Goal: Transaction & Acquisition: Purchase product/service

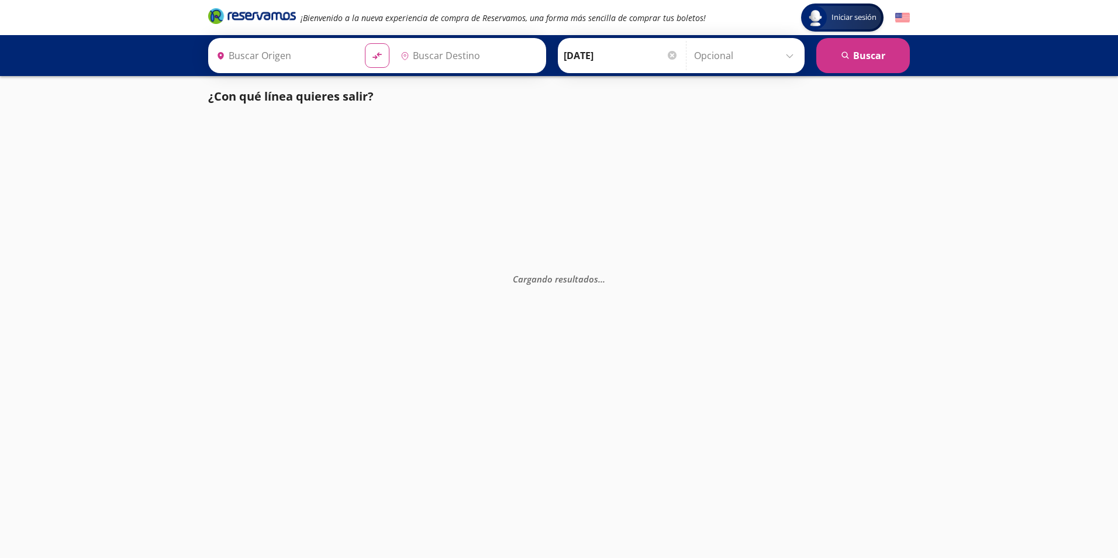
type input "Toluca, [GEOGRAPHIC_DATA]"
type input "[GEOGRAPHIC_DATA], [GEOGRAPHIC_DATA]"
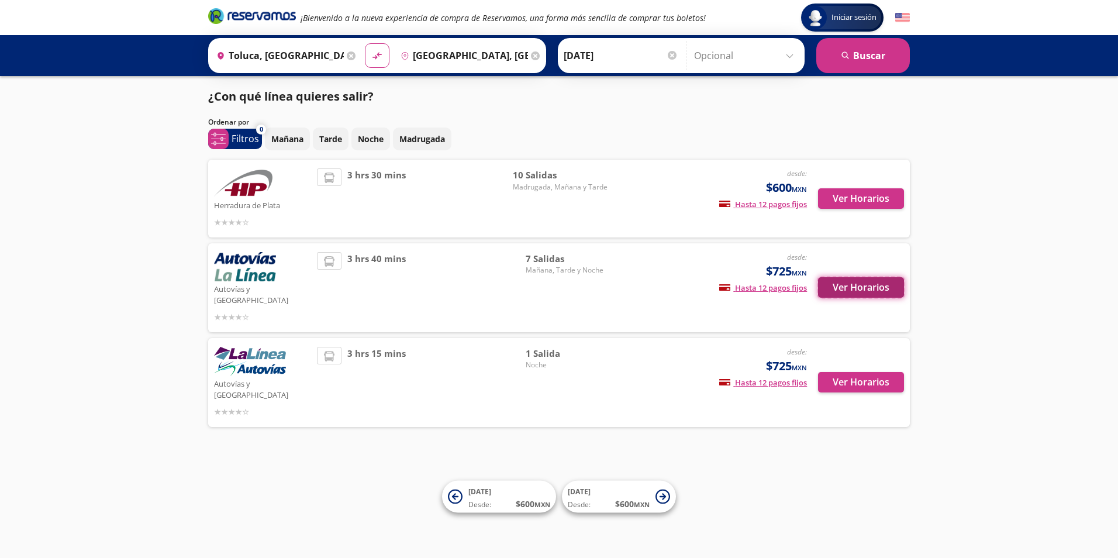
click at [835, 279] on button "Ver Horarios" at bounding box center [861, 287] width 86 height 20
click at [839, 199] on button "Ver Horarios" at bounding box center [861, 198] width 86 height 20
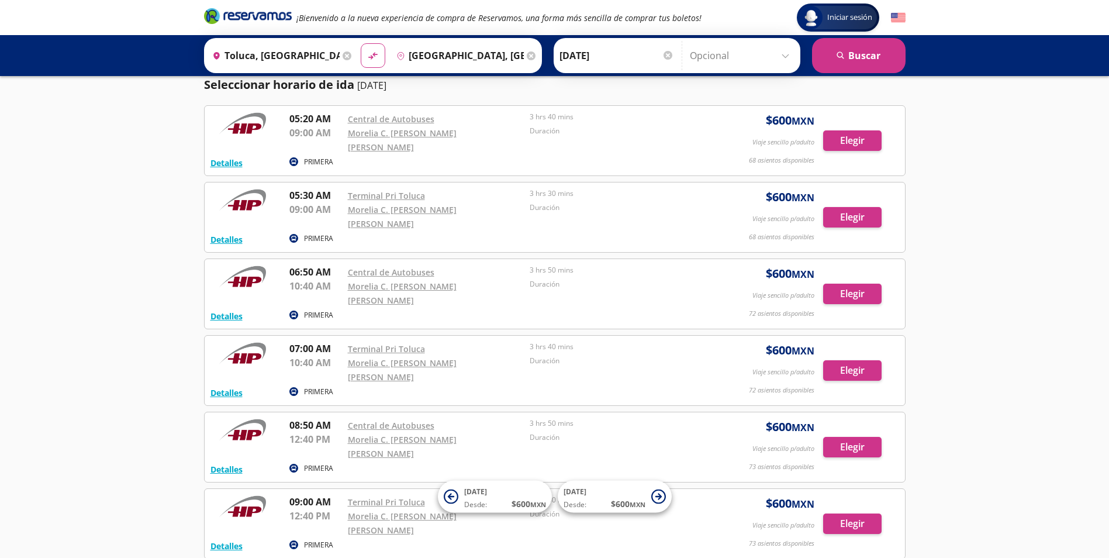
scroll to position [28, 0]
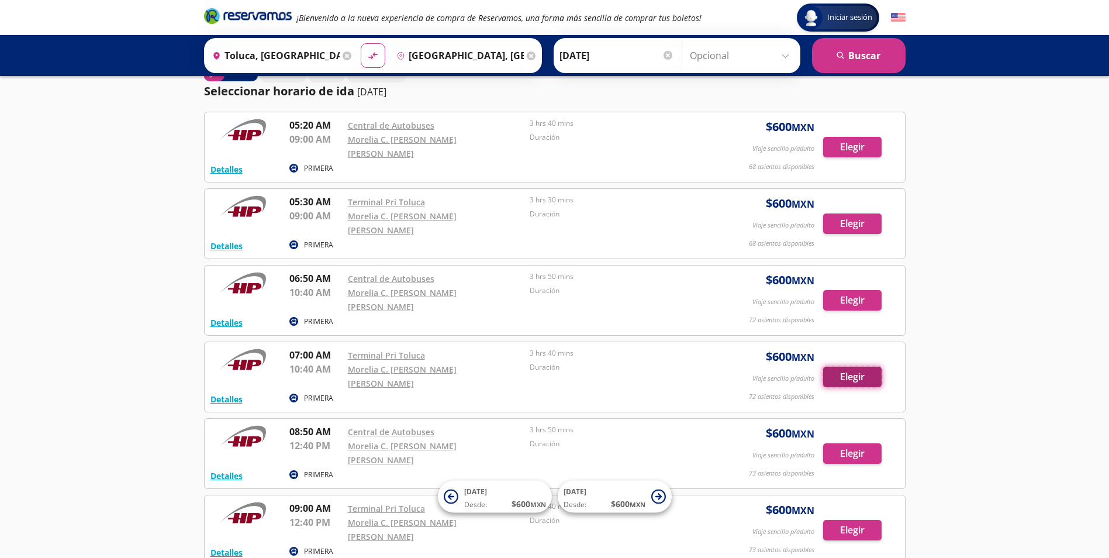
click at [835, 367] on button "Elegir" at bounding box center [852, 377] width 58 height 20
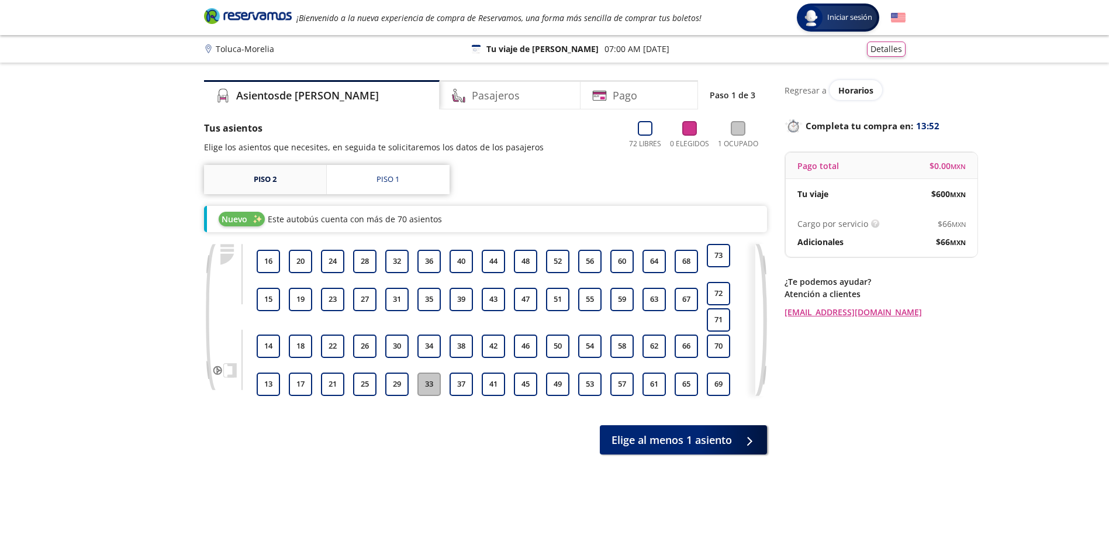
click at [279, 184] on link "Piso 2" at bounding box center [265, 179] width 122 height 29
click at [404, 181] on link "Piso 1" at bounding box center [388, 179] width 123 height 29
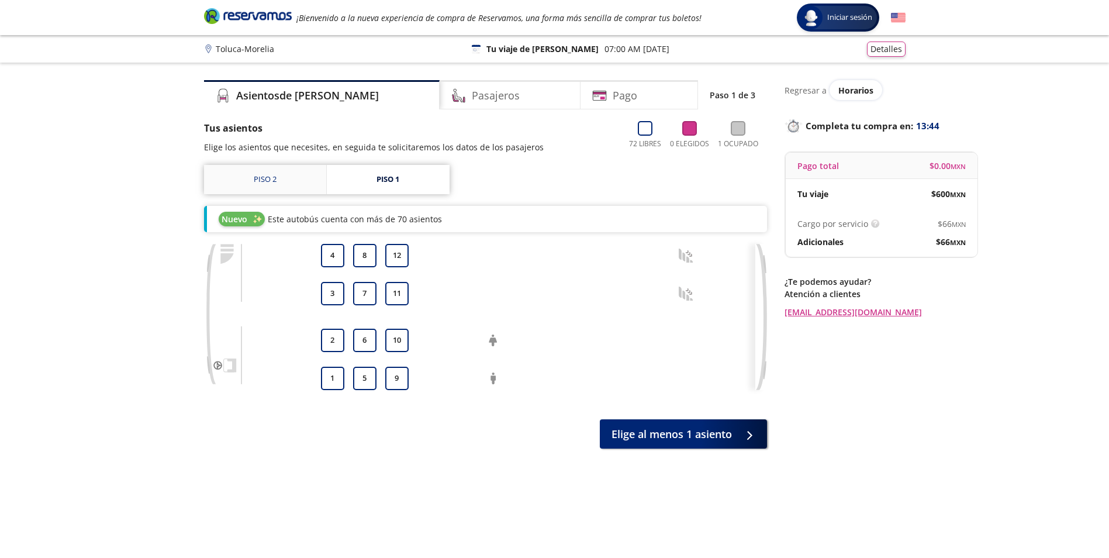
click at [292, 183] on link "Piso 2" at bounding box center [265, 179] width 122 height 29
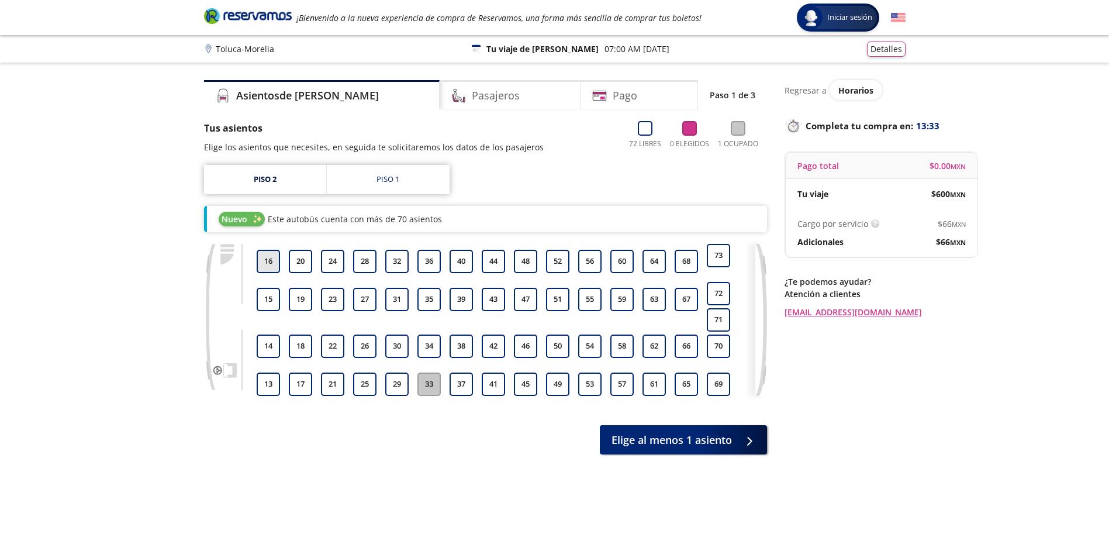
click at [264, 261] on button "16" at bounding box center [268, 261] width 23 height 23
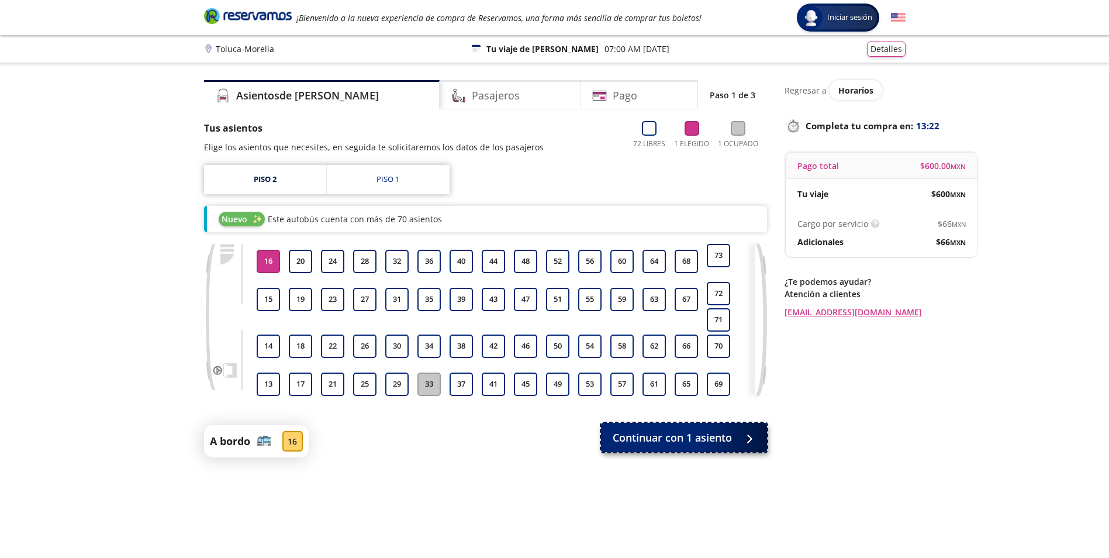
click at [686, 445] on span "Continuar con 1 asiento" at bounding box center [672, 438] width 119 height 16
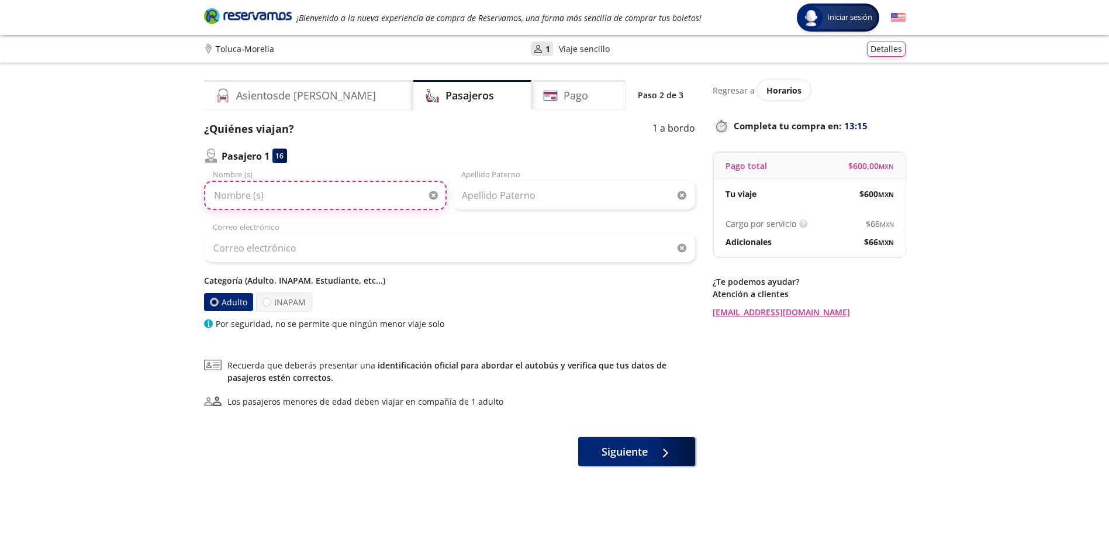
click at [286, 198] on input "Nombre (s)" at bounding box center [325, 195] width 243 height 29
type input "Alejandro"
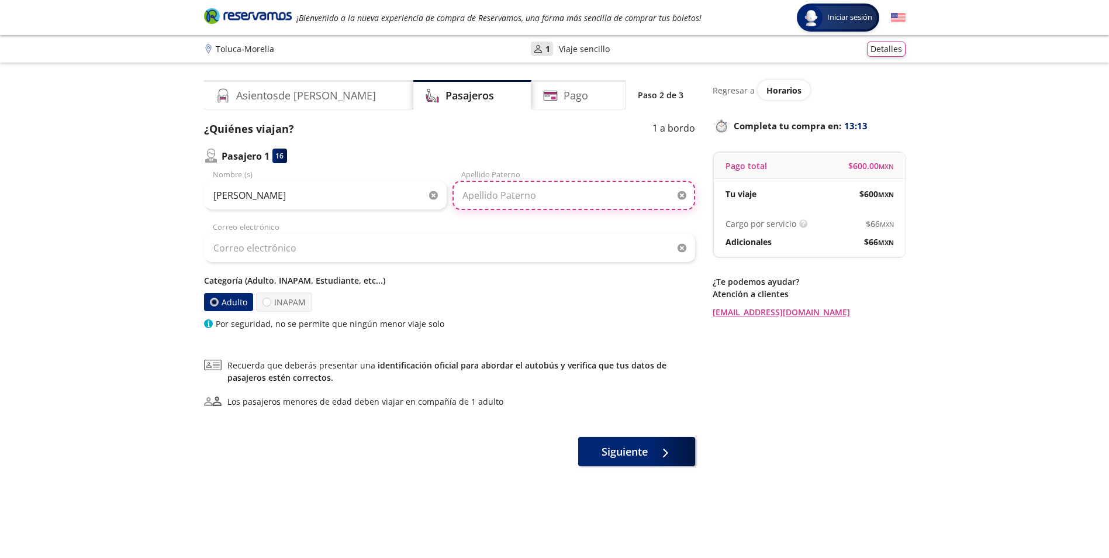
type input "Hermosillo Cruz"
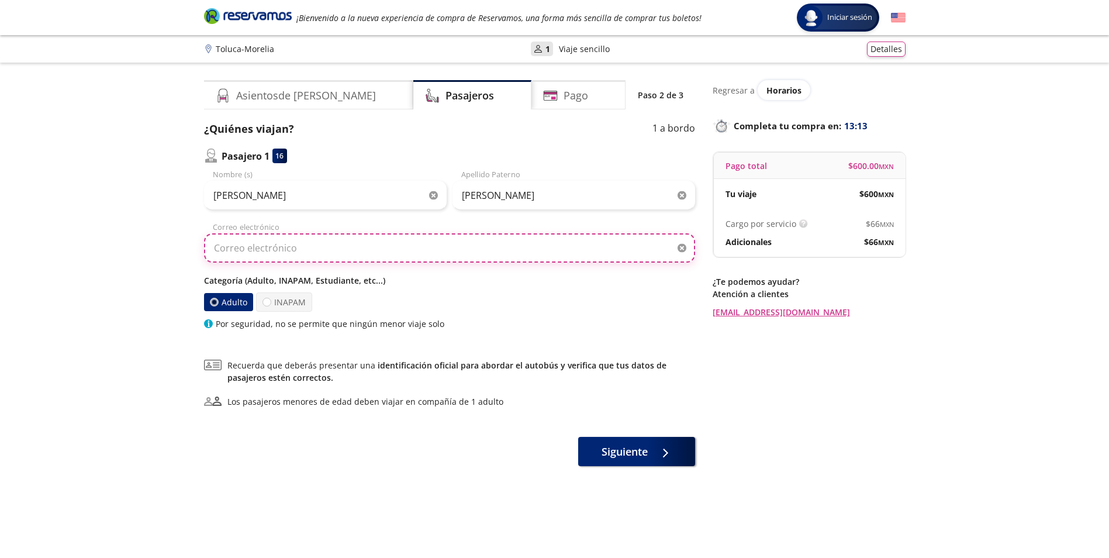
type input "alejandro.hermosillo@amermhi.com"
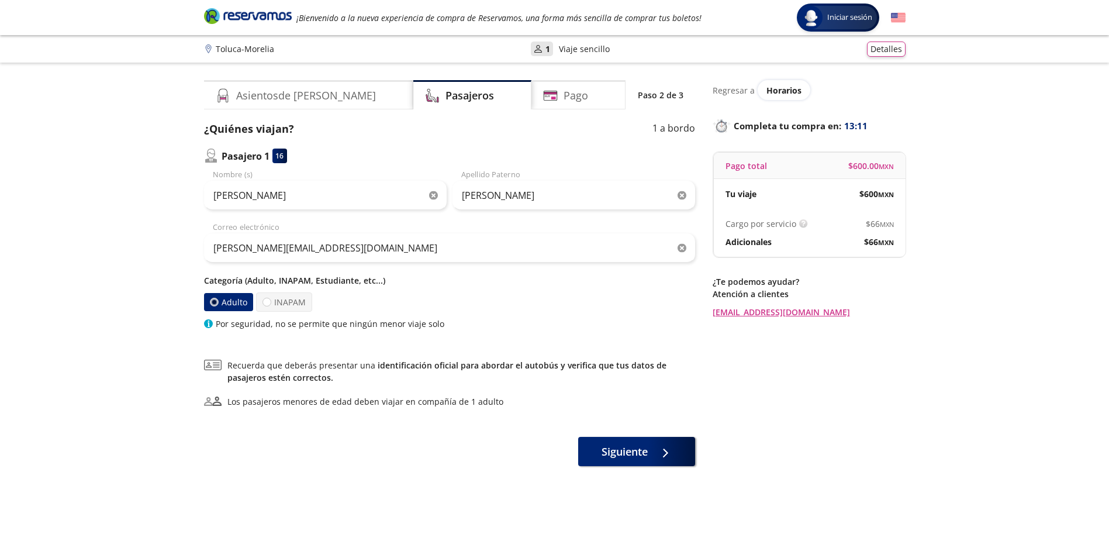
click at [456, 230] on div "alejandro.hermosillo@amermhi.com Correo electrónico" at bounding box center [449, 242] width 491 height 41
click at [618, 443] on span "Siguiente" at bounding box center [625, 449] width 46 height 16
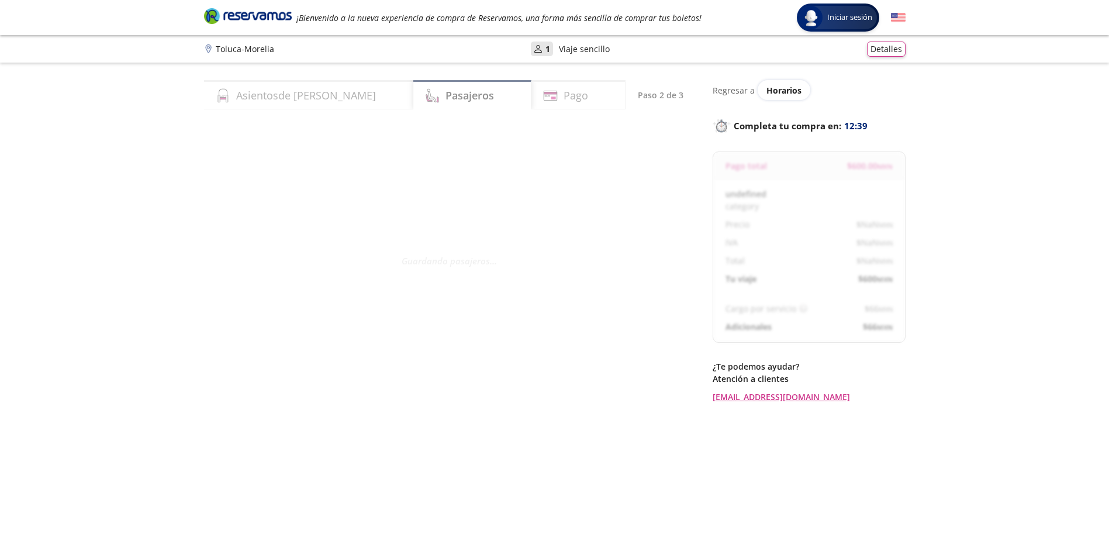
select select "MX"
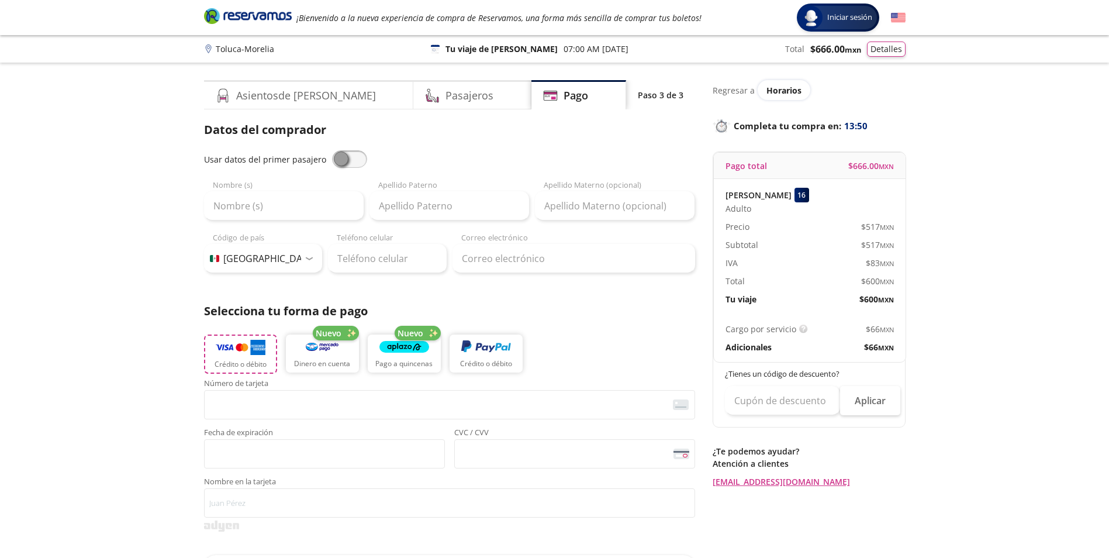
click at [261, 354] on img "button" at bounding box center [241, 347] width 50 height 18
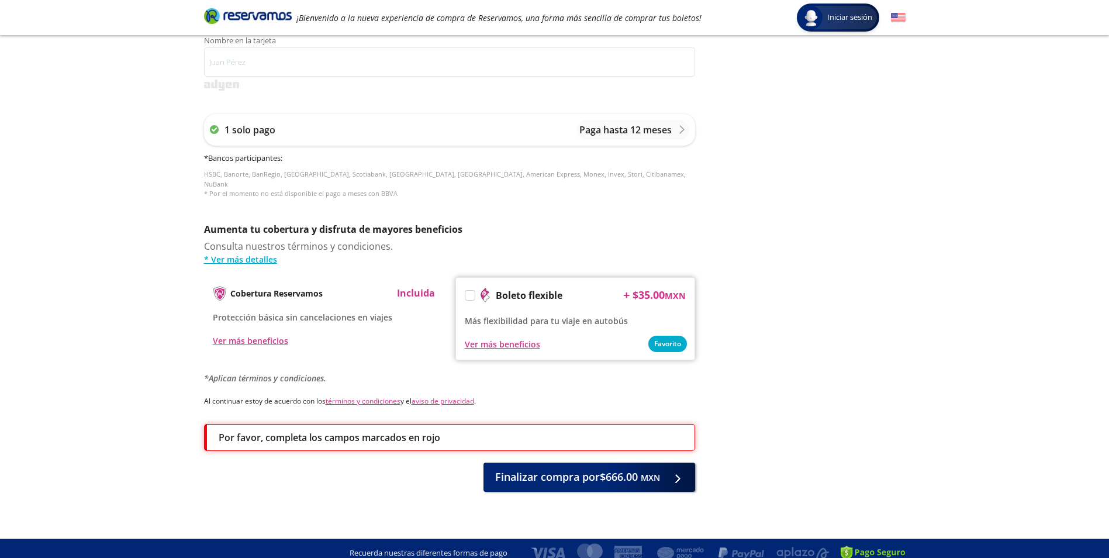
click at [167, 417] on div "Group 9 Created with Sketch. Pago Toluca - Morelia Iniciar sesión Iniciar sesió…" at bounding box center [554, 56] width 1109 height 1021
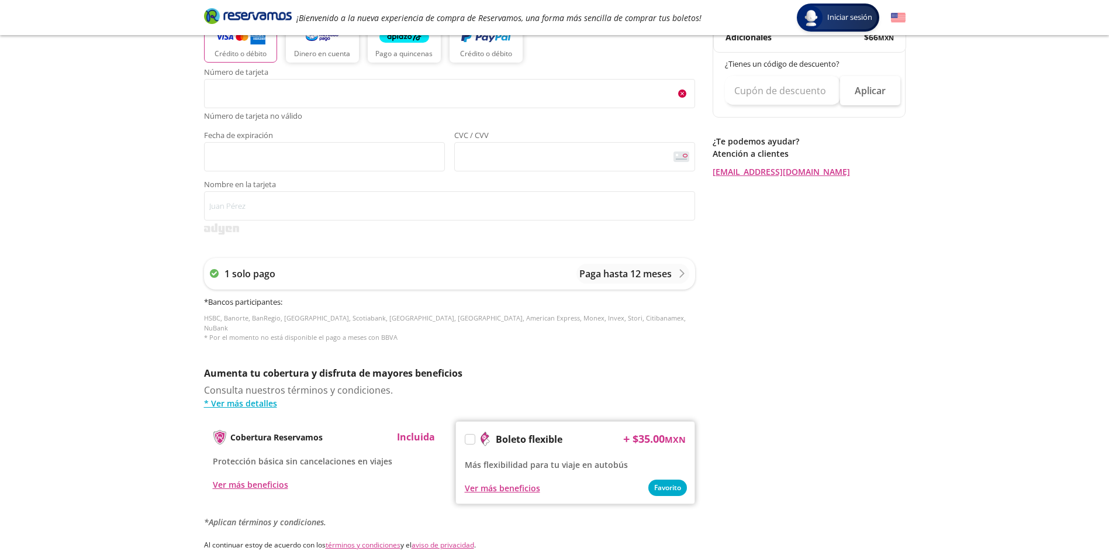
scroll to position [161, 0]
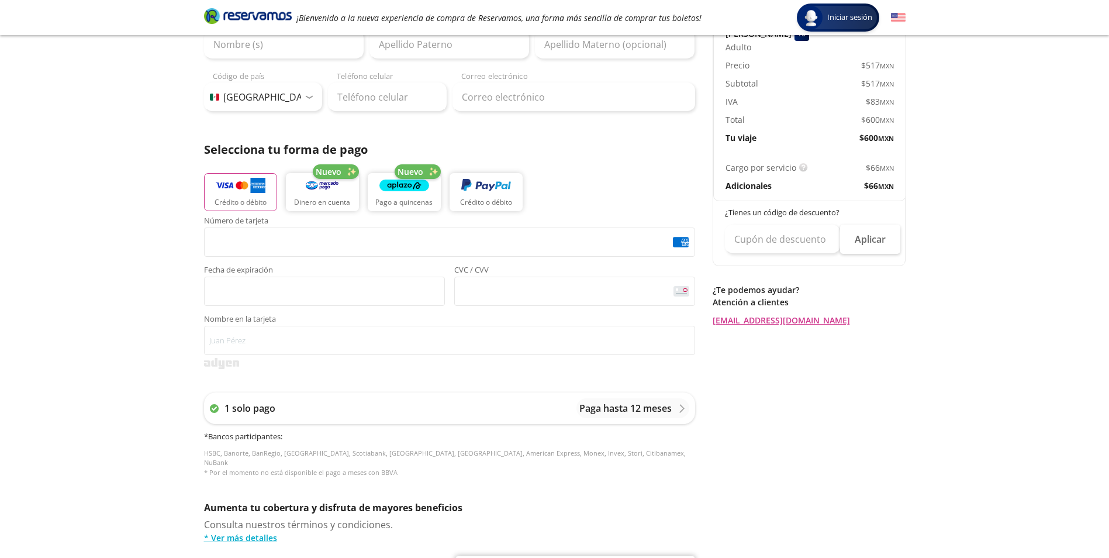
click at [177, 272] on div "Group 9 Created with Sketch. Pago Toluca - Morelia Iniciar sesión Iniciar sesió…" at bounding box center [554, 342] width 1109 height 1007
click at [388, 310] on div "Número de tarjeta <p>Your browser does not support iframes.</p> Fecha de expira…" at bounding box center [449, 286] width 491 height 138
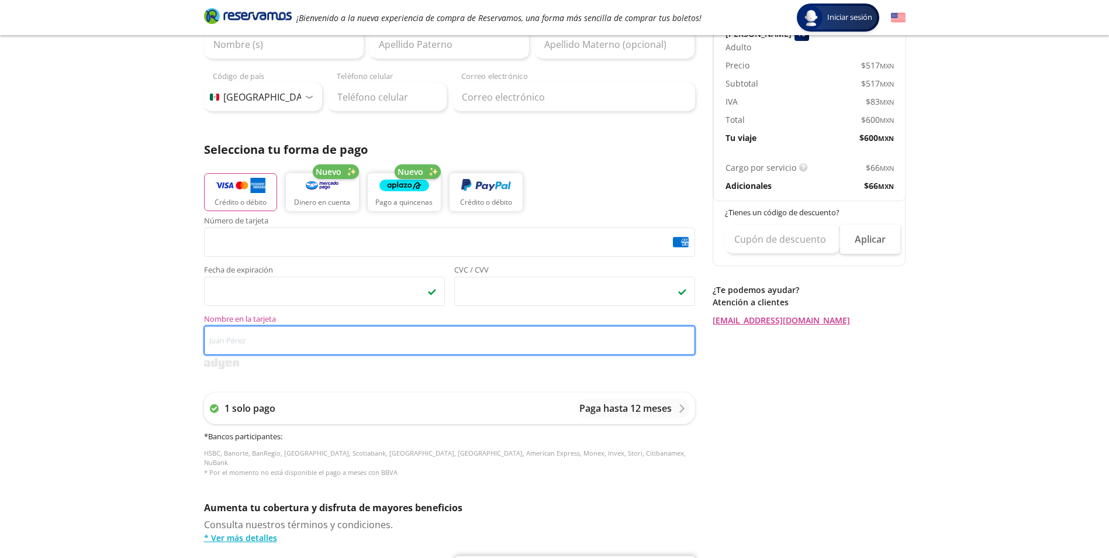
click at [354, 341] on input "Nombre en la tarjeta" at bounding box center [449, 340] width 491 height 29
type input "Alejandro Hermosillo Cruz"
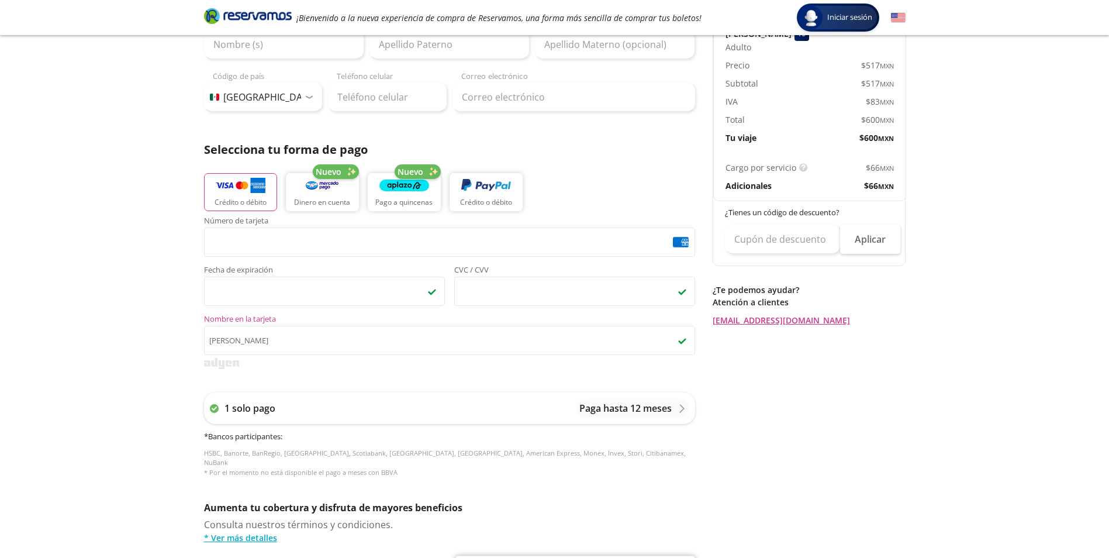
click at [317, 383] on div "1 solo pago Paga hasta 12 meses * Bancos participantes : HSBC, Banorte, BanRegi…" at bounding box center [449, 435] width 491 height 108
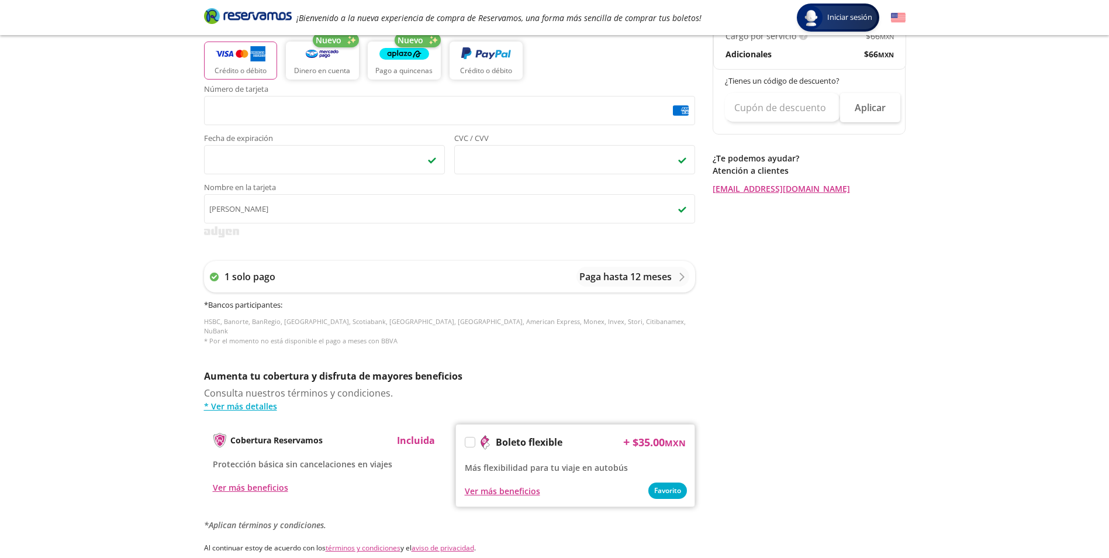
scroll to position [440, 0]
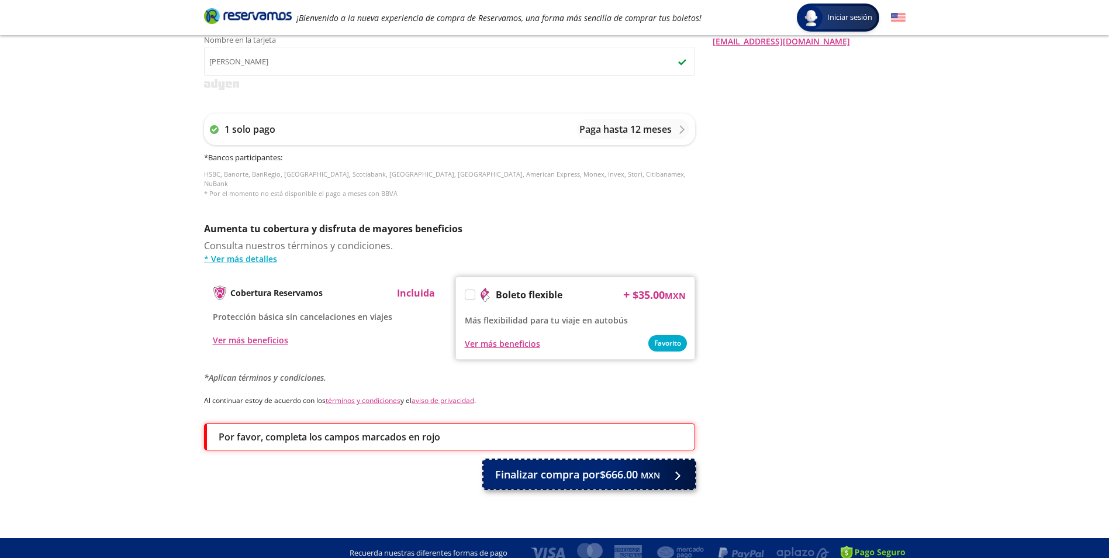
click at [579, 466] on span "Finalizar compra por $666.00 MXN" at bounding box center [577, 474] width 165 height 16
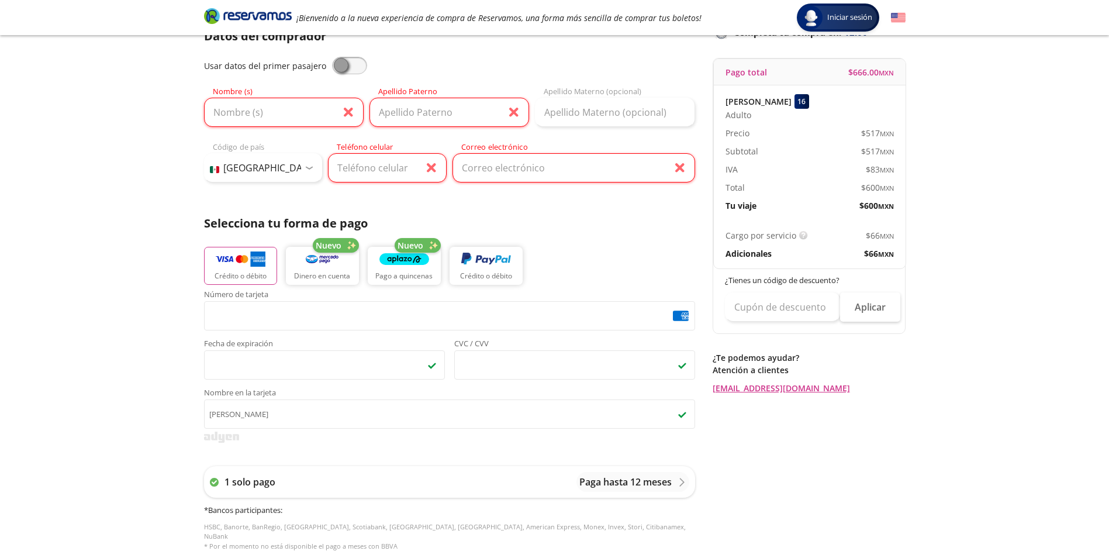
scroll to position [0, 0]
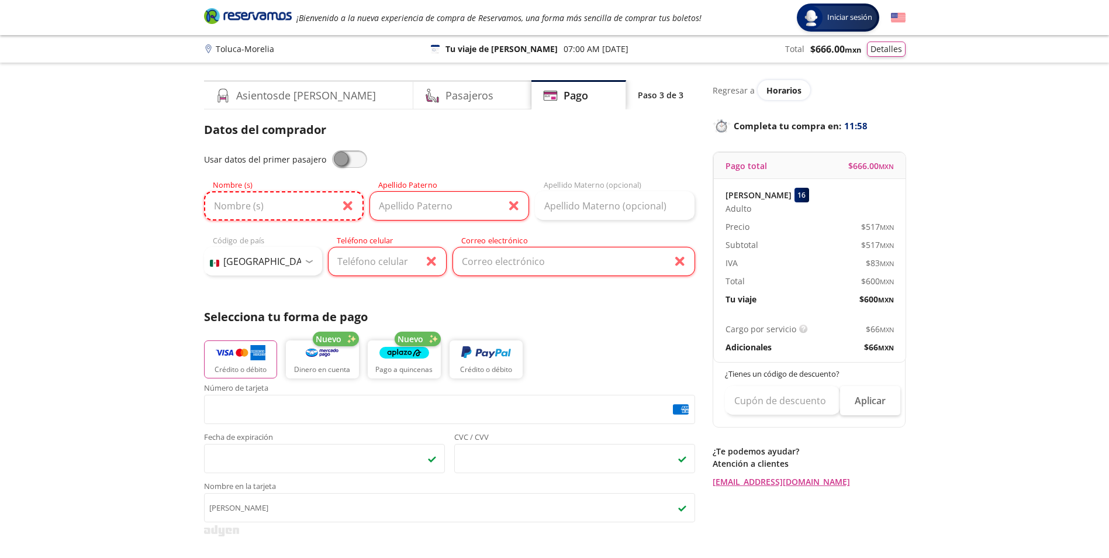
click at [260, 220] on input "Nombre (s)" at bounding box center [284, 205] width 160 height 29
type input "Alejandro"
type input "Hermosillo Cruz"
type input "alejandro.hermosillo@amermhi.com"
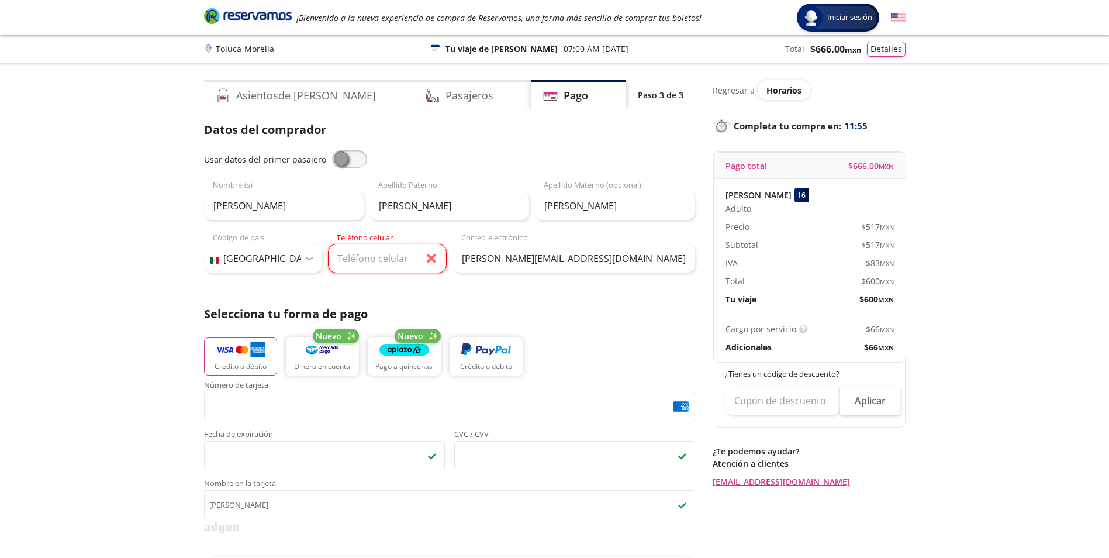
click at [383, 279] on div "Datos del comprador Usar datos del primer pasajero Alejandro Nombre (s) Hermosi…" at bounding box center [449, 387] width 491 height 532
click at [374, 257] on input "Teléfono celular" at bounding box center [387, 258] width 119 height 29
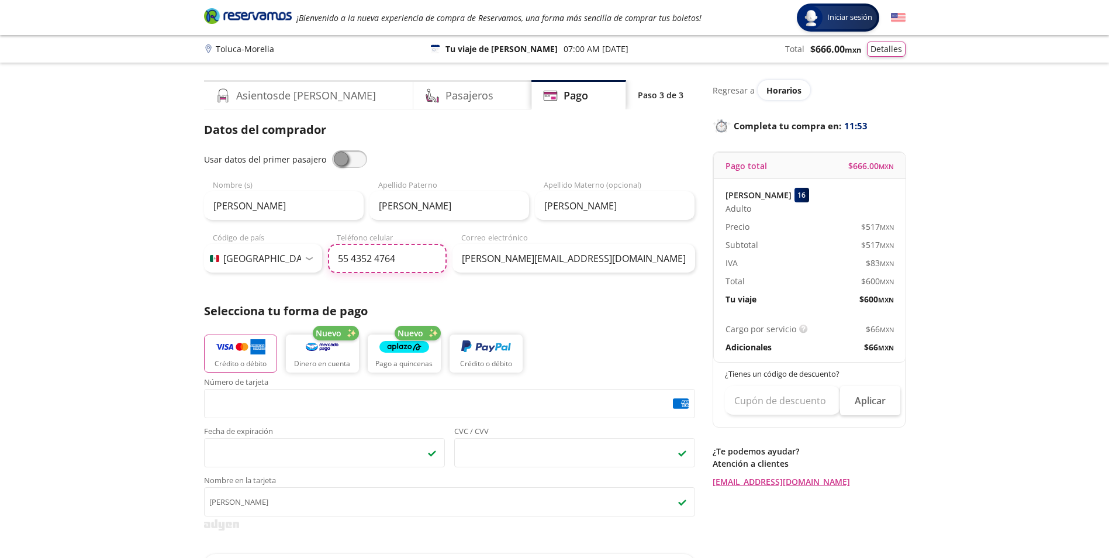
type input "55 4352 4764"
click at [483, 298] on div "Datos del comprador Usar datos del primer pasajero Alejandro Nombre (s) Hermosi…" at bounding box center [449, 385] width 491 height 529
drag, startPoint x: 427, startPoint y: 206, endPoint x: 461, endPoint y: 210, distance: 34.2
click at [461, 210] on input "Hermosillo Cruz" at bounding box center [449, 205] width 160 height 29
type input "Hermosillo"
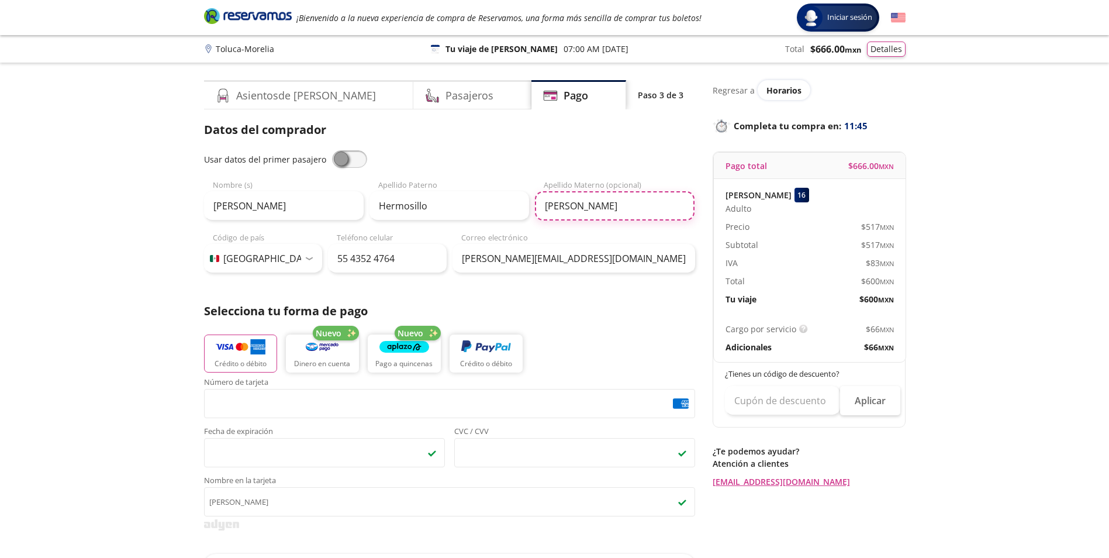
click at [546, 212] on input "Hermosillo Cruz" at bounding box center [615, 205] width 160 height 29
paste input "text"
type input "Cruz"
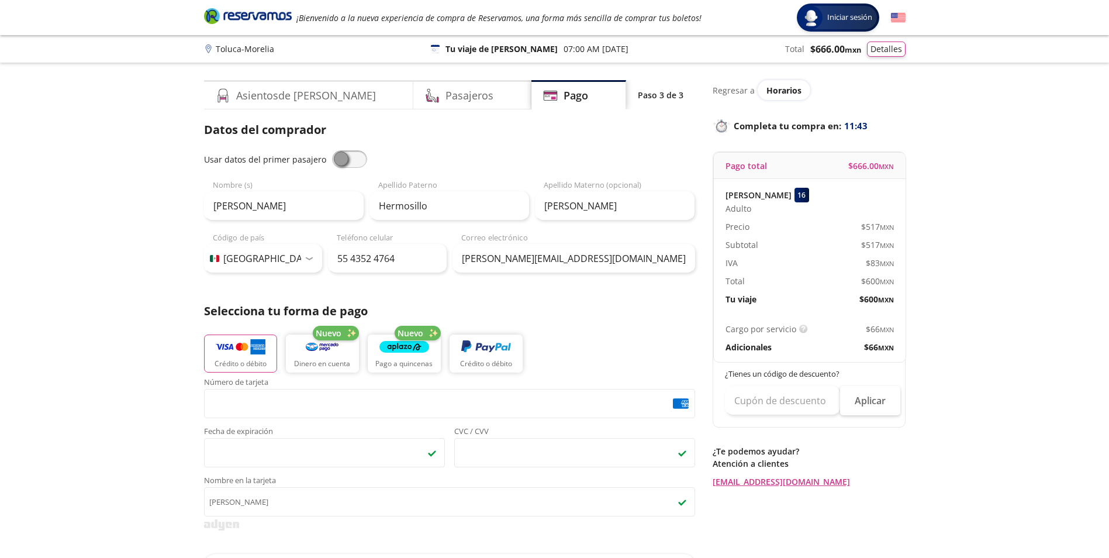
click at [509, 183] on div "Hermosillo Apellido Paterno" at bounding box center [449, 199] width 160 height 41
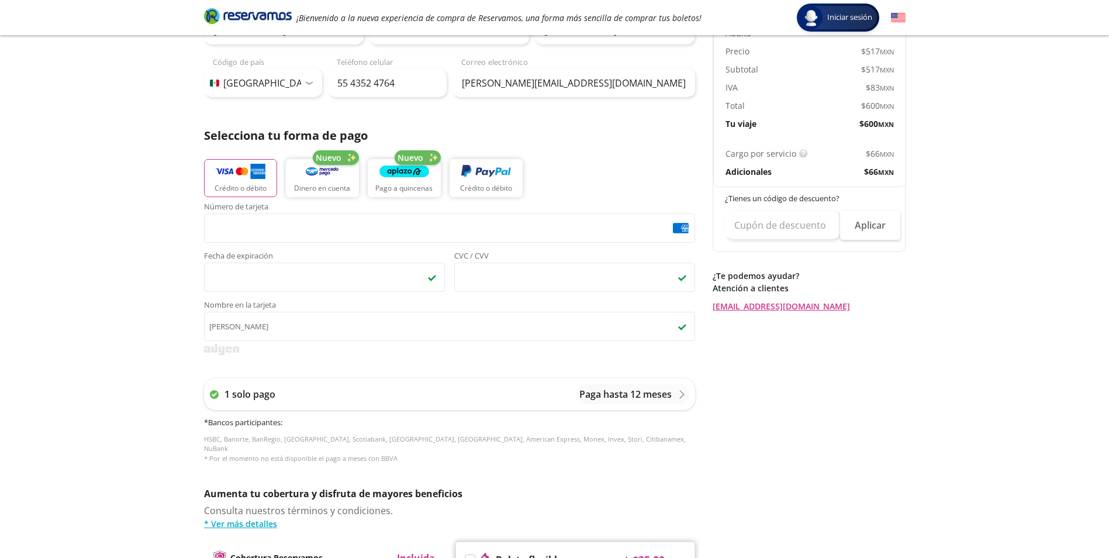
scroll to position [409, 0]
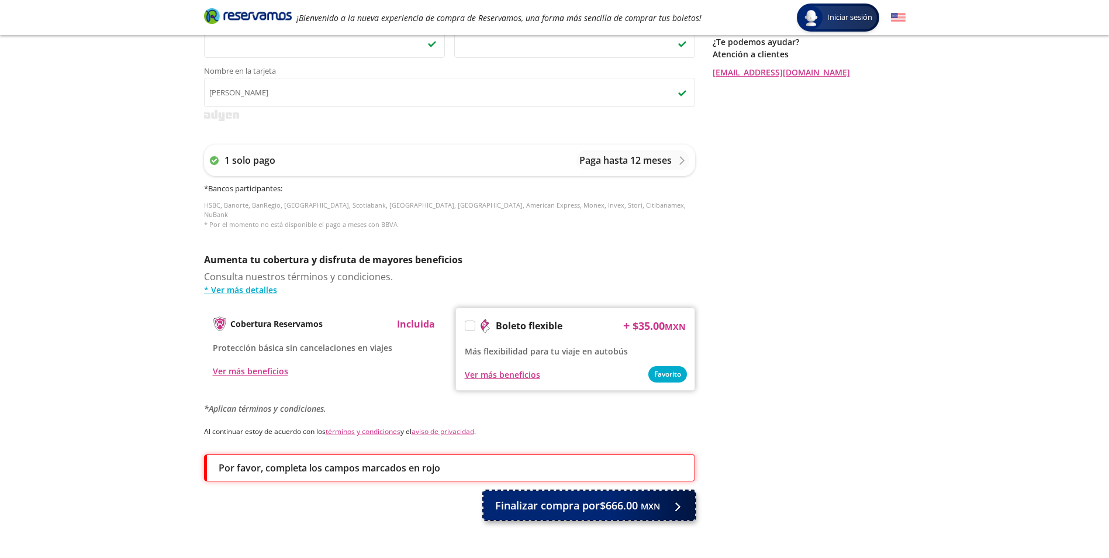
click at [611, 497] on span "Finalizar compra por $666.00 MXN" at bounding box center [577, 505] width 165 height 16
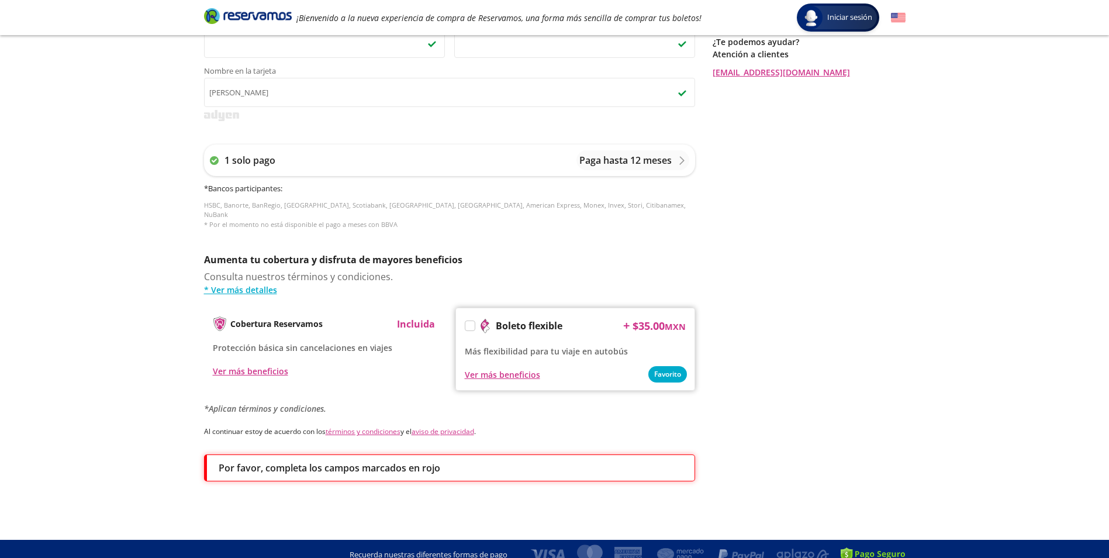
scroll to position [0, 0]
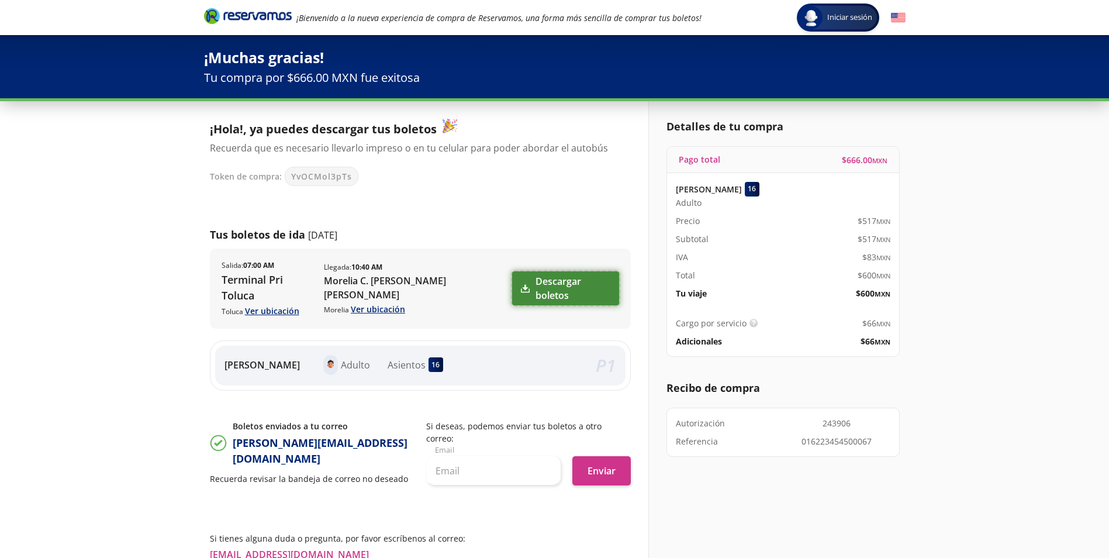
click at [560, 283] on link "Descargar boletos" at bounding box center [565, 288] width 106 height 34
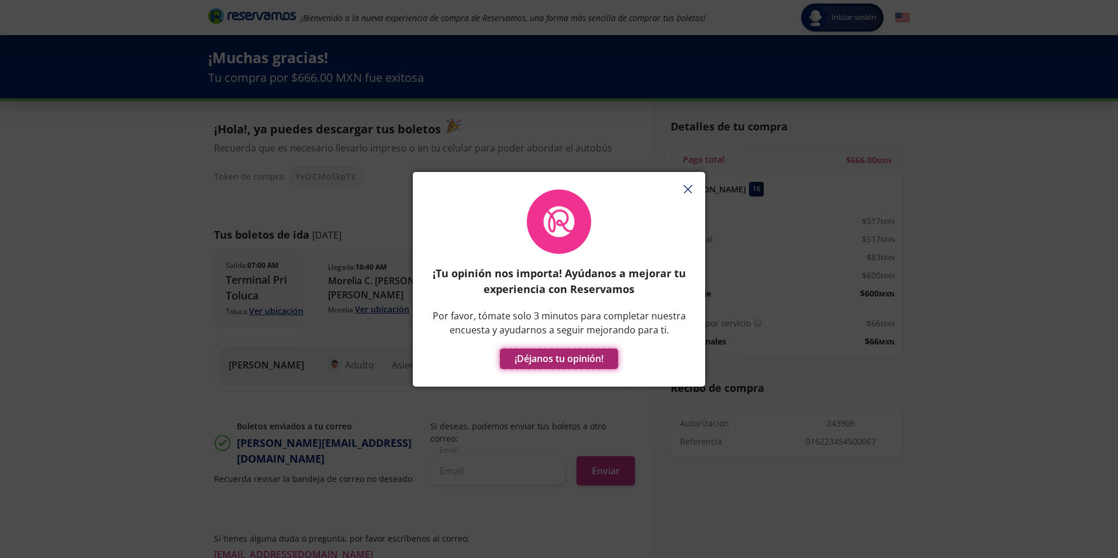
click at [557, 361] on button "¡Déjanos tu opinión!" at bounding box center [559, 358] width 118 height 20
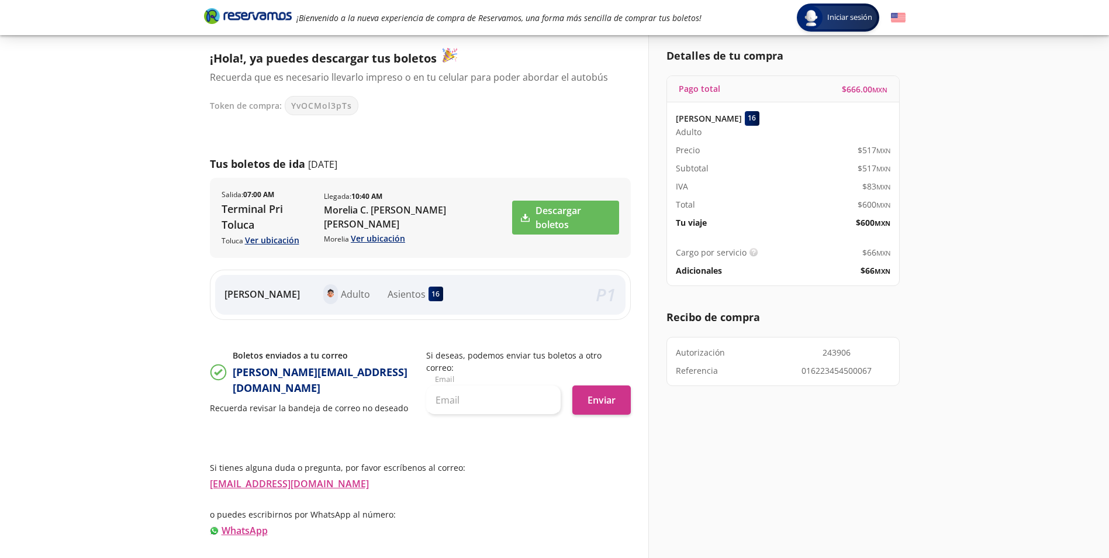
scroll to position [81, 0]
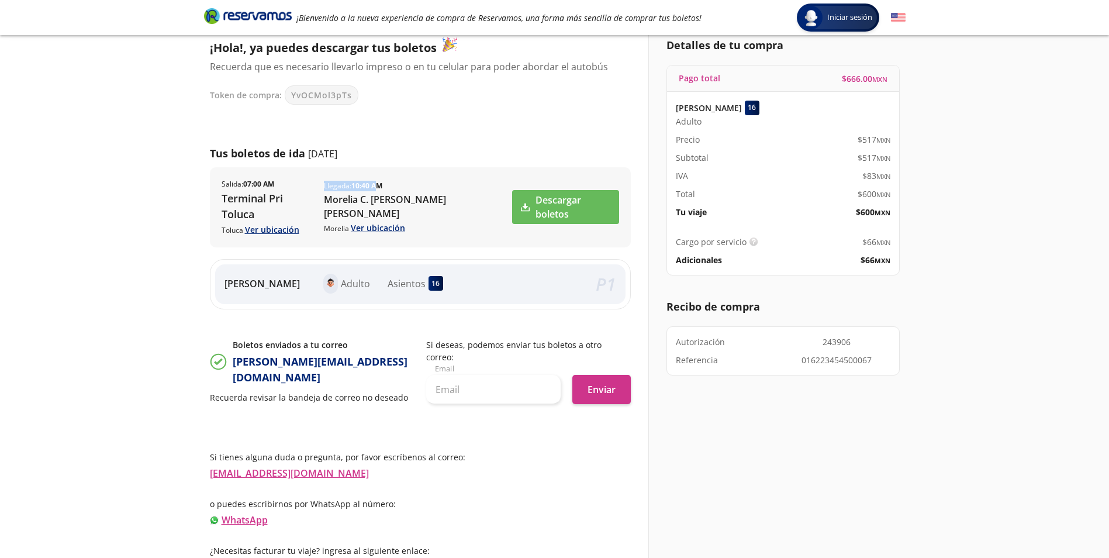
drag, startPoint x: 331, startPoint y: 181, endPoint x: 388, endPoint y: 184, distance: 56.2
click at [382, 184] on p "Llegada : 10:40 AM" at bounding box center [353, 186] width 58 height 11
drag, startPoint x: 388, startPoint y: 184, endPoint x: 440, endPoint y: 212, distance: 59.6
click at [440, 222] on p "Morelia Ver ubicación" at bounding box center [417, 228] width 187 height 12
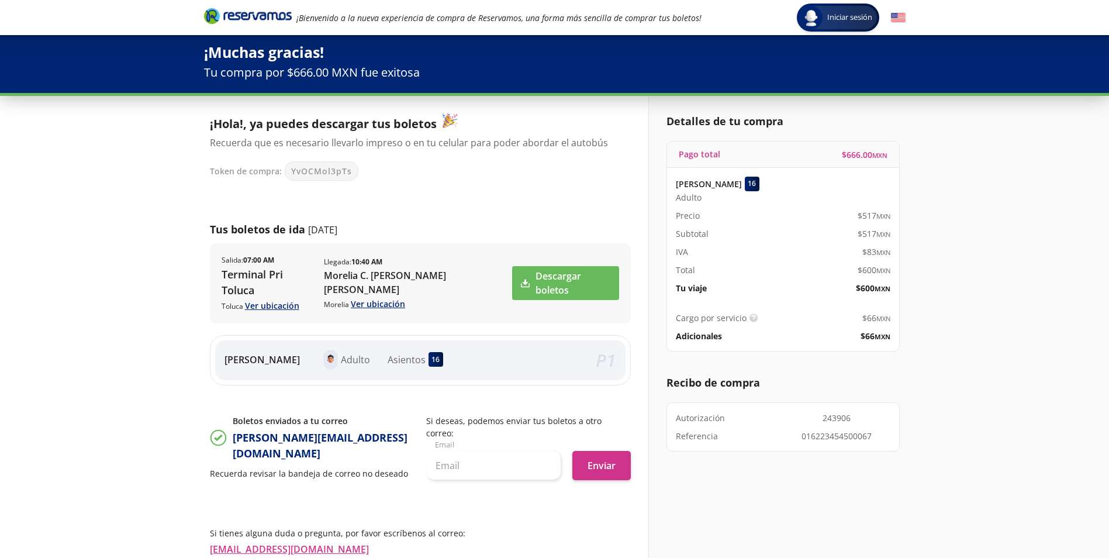
scroll to position [0, 0]
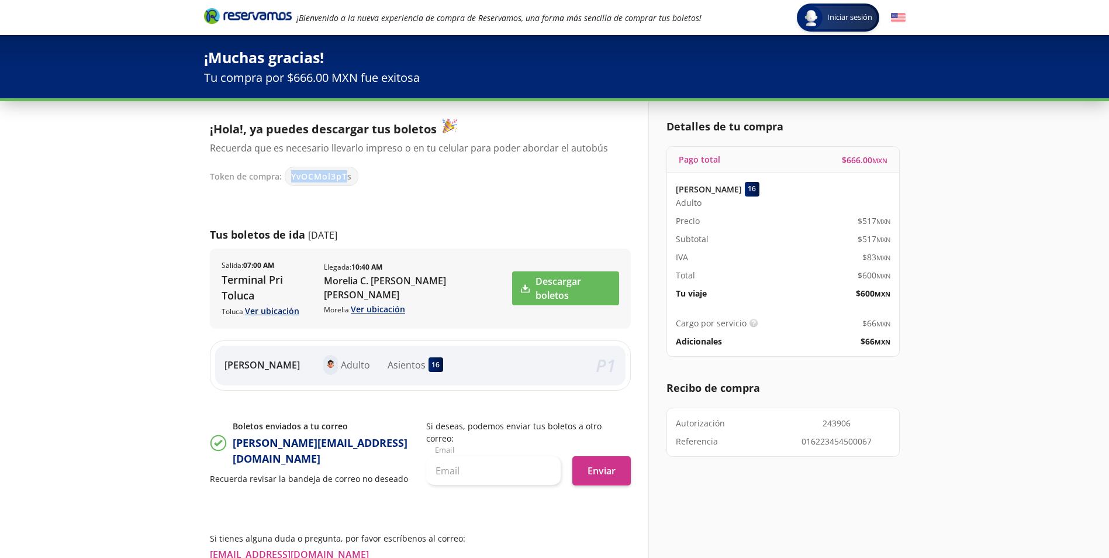
drag, startPoint x: 289, startPoint y: 178, endPoint x: 347, endPoint y: 184, distance: 58.2
click at [347, 184] on div "YvOCMol3pTs" at bounding box center [322, 176] width 74 height 19
drag, startPoint x: 347, startPoint y: 184, endPoint x: 374, endPoint y: 194, distance: 28.9
click at [374, 194] on div "¡Hola!, ya puedes descargar tus boletos Recuerda que es necesario llevarlo impr…" at bounding box center [420, 305] width 421 height 373
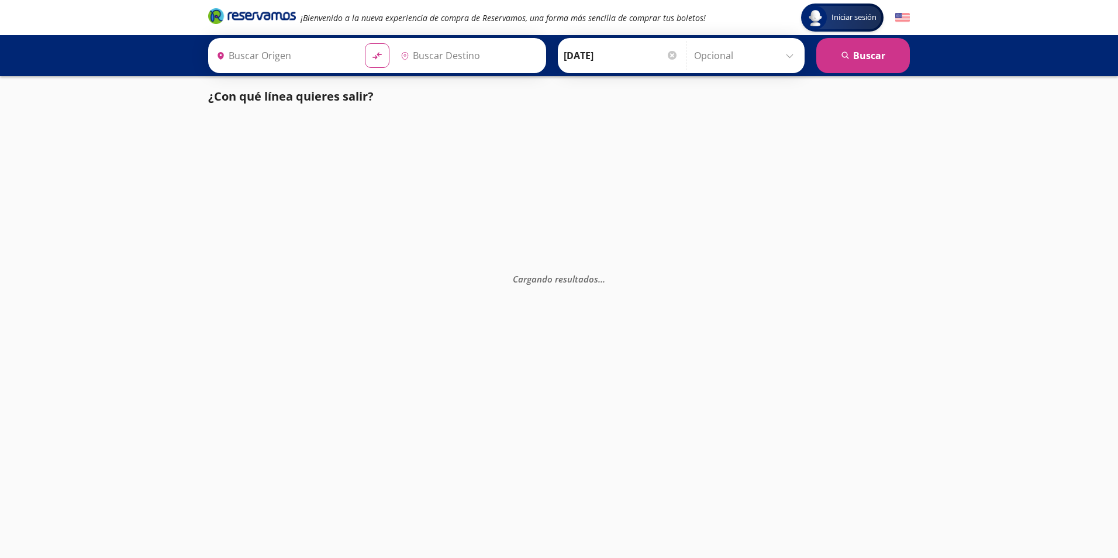
type input "[GEOGRAPHIC_DATA], [GEOGRAPHIC_DATA]"
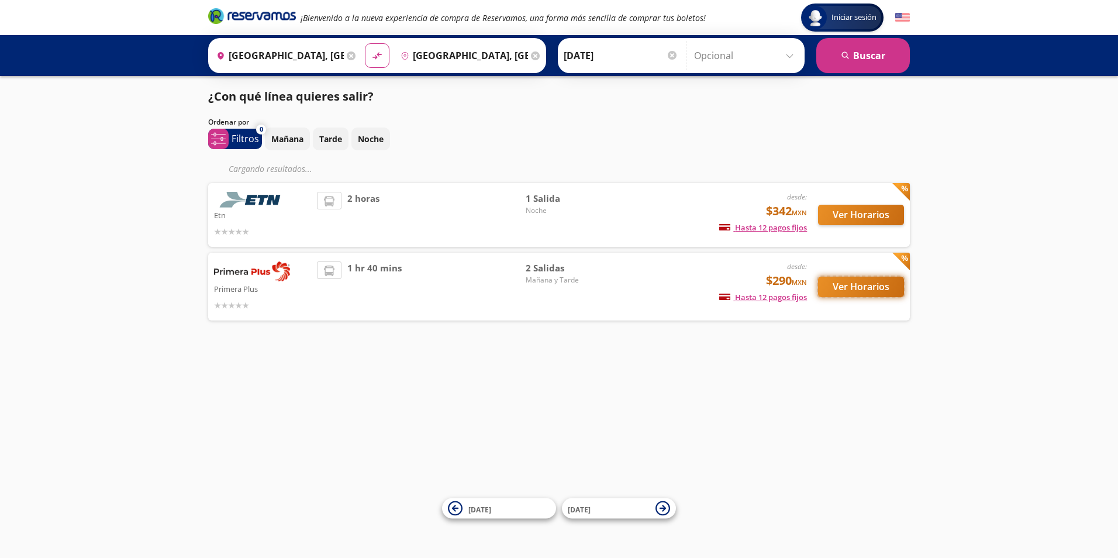
click at [825, 288] on button "Ver Horarios" at bounding box center [861, 287] width 86 height 20
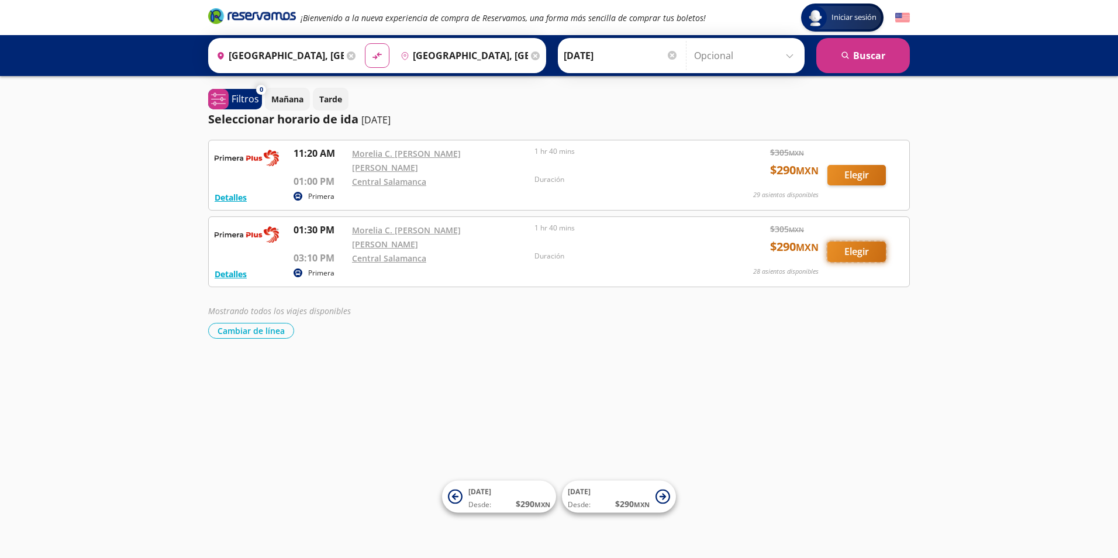
click at [861, 242] on button "Elegir" at bounding box center [856, 251] width 58 height 20
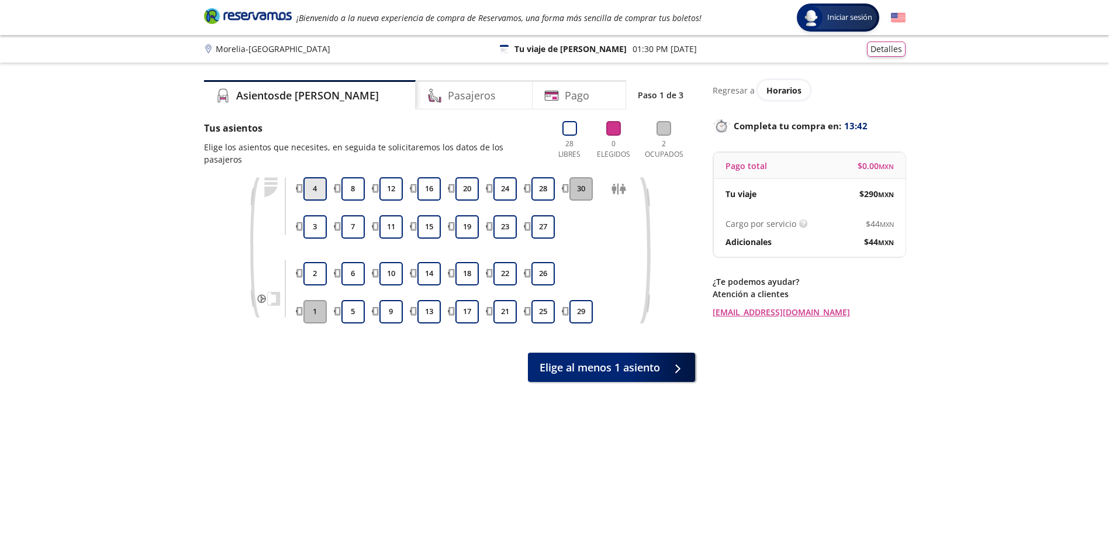
click at [316, 179] on button "4" at bounding box center [314, 188] width 23 height 23
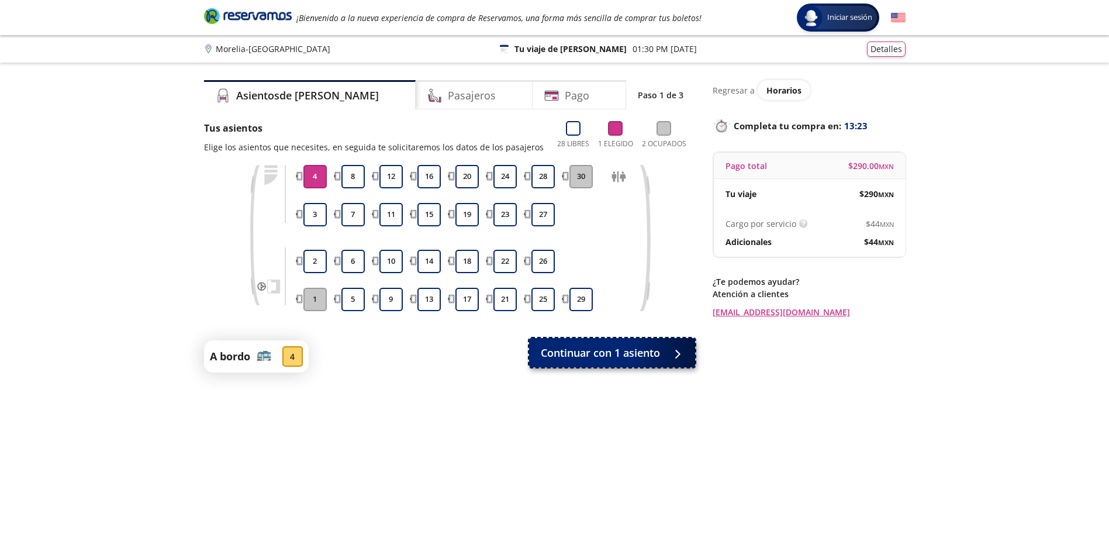
click at [629, 353] on span "Continuar con 1 asiento" at bounding box center [600, 353] width 119 height 16
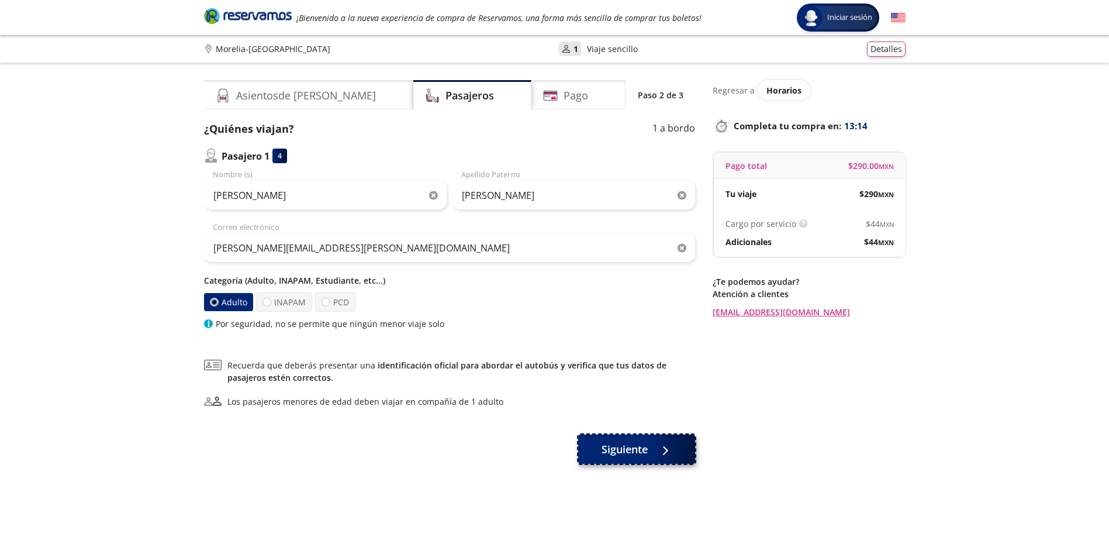
click at [632, 448] on span "Siguiente" at bounding box center [625, 449] width 46 height 16
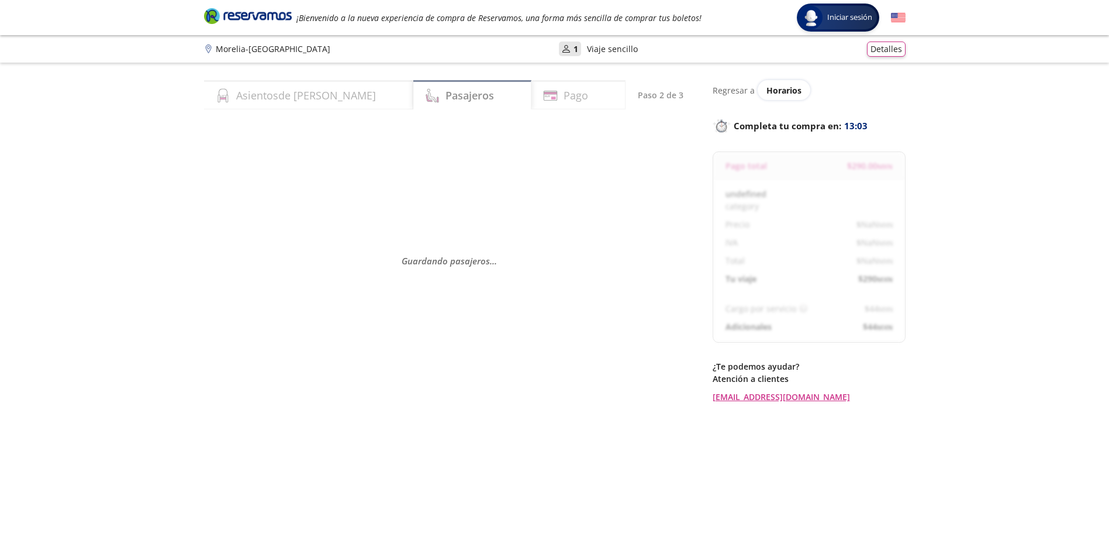
select select "MX"
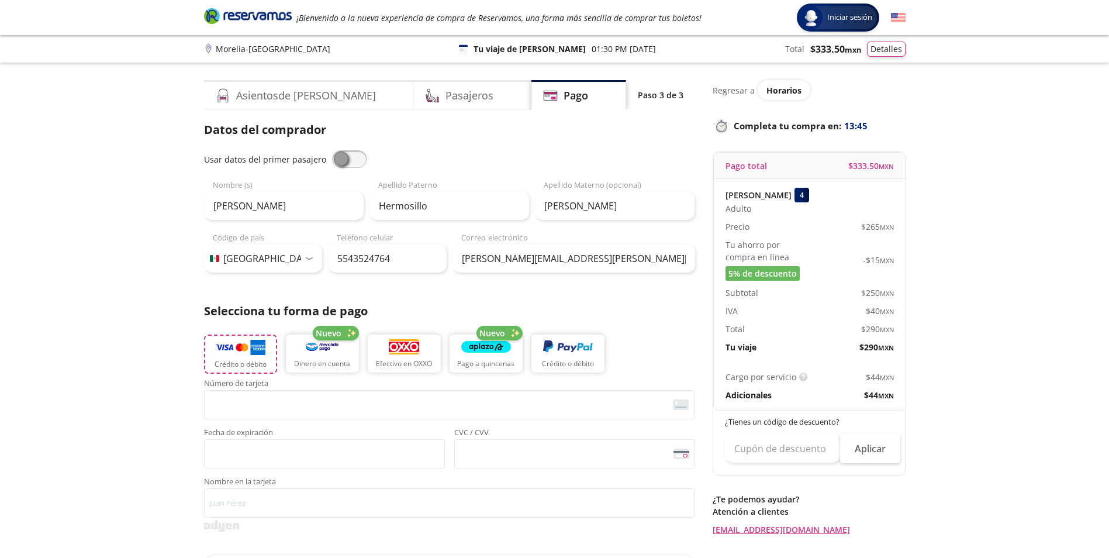
click at [256, 345] on img "button" at bounding box center [241, 347] width 50 height 18
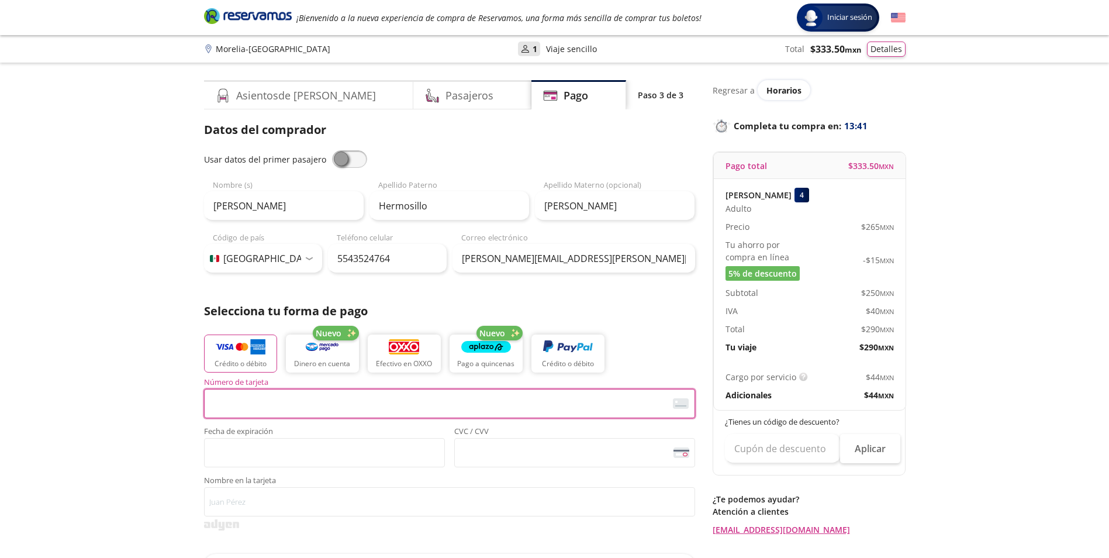
click at [518, 55] on div "User 1" at bounding box center [529, 49] width 22 height 15
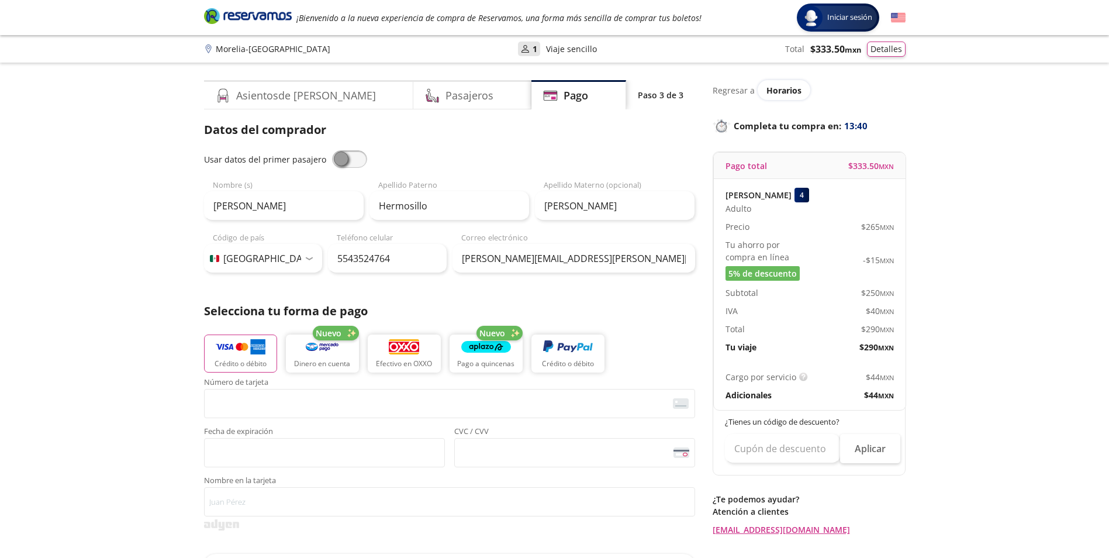
click at [521, 47] on div "User 1" at bounding box center [529, 49] width 16 height 12
click at [546, 49] on p "Viaje sencillo" at bounding box center [571, 49] width 51 height 12
click at [514, 51] on p "Tu viaje de ida" at bounding box center [530, 49] width 112 height 12
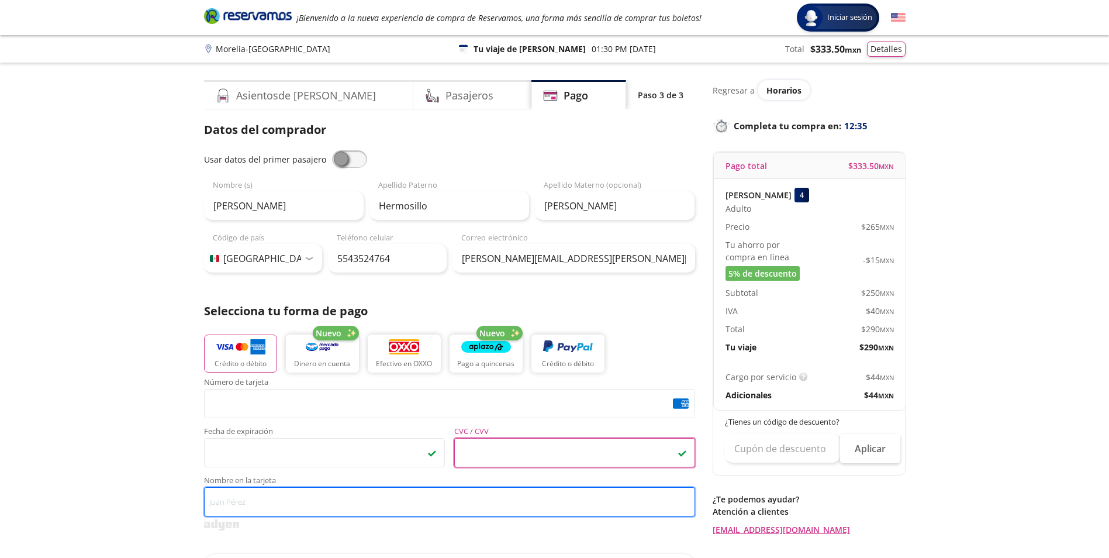
click at [239, 506] on input "Nombre en la tarjeta" at bounding box center [449, 501] width 491 height 29
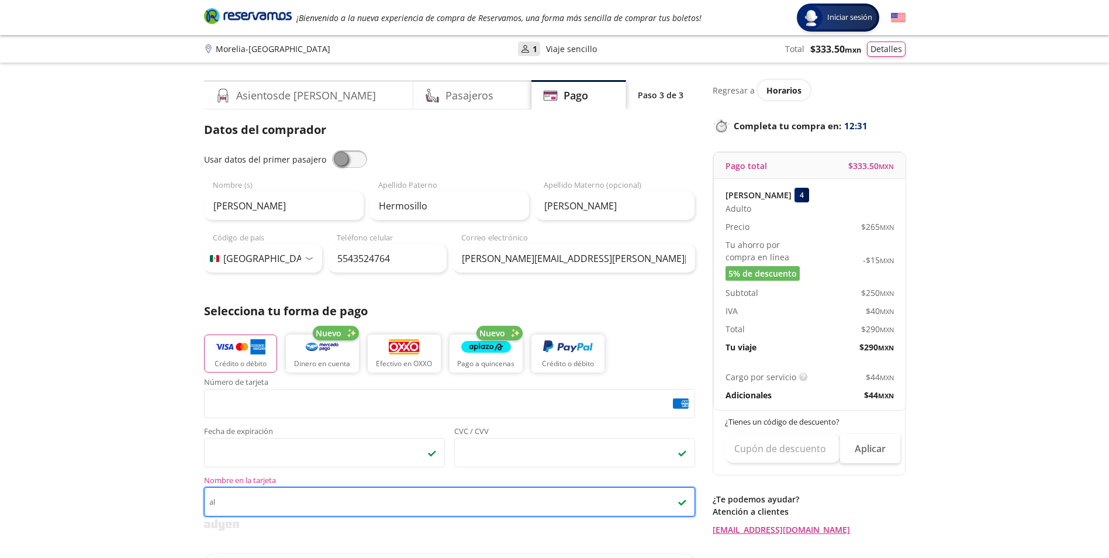
type input "a"
type input "Alejandro Hermosillo Cruz"
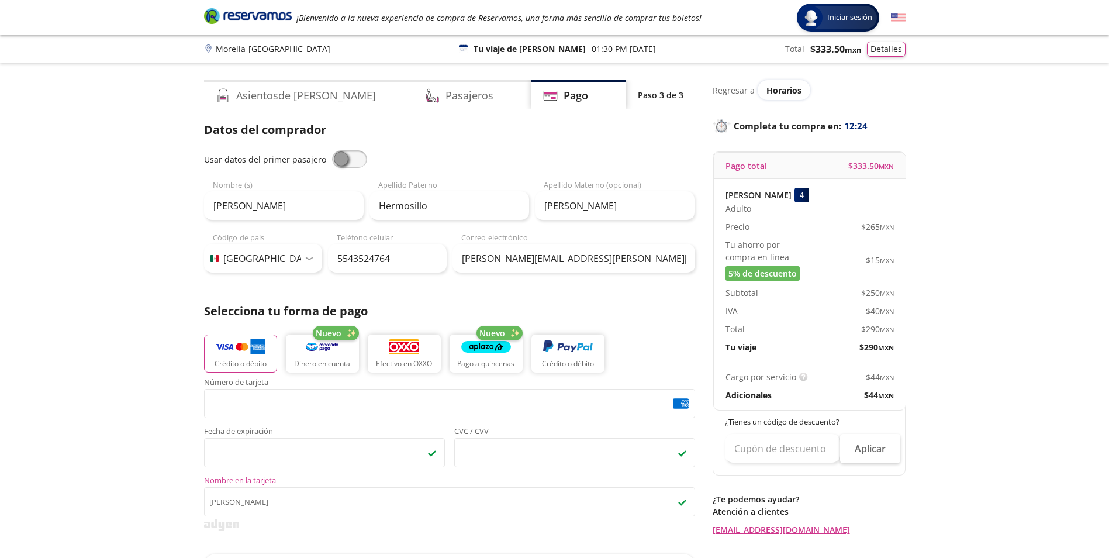
click at [169, 434] on div "Group 9 Created with Sketch. Pago Morelia - Salamanca Iniciar sesión Iniciar se…" at bounding box center [554, 484] width 1109 height 969
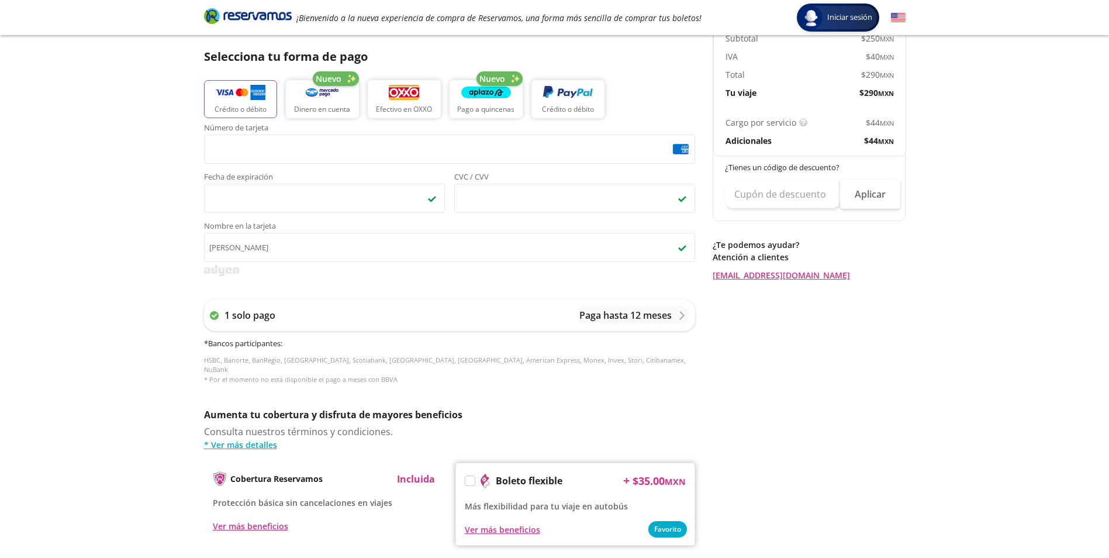
scroll to position [402, 0]
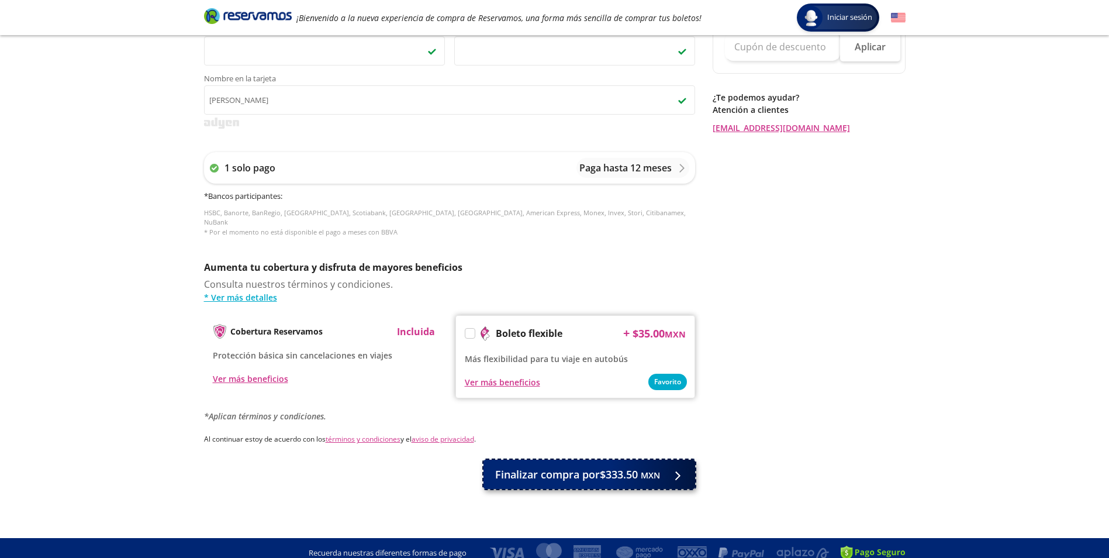
click at [588, 466] on span "Finalizar compra por $333.50 MXN" at bounding box center [577, 474] width 165 height 16
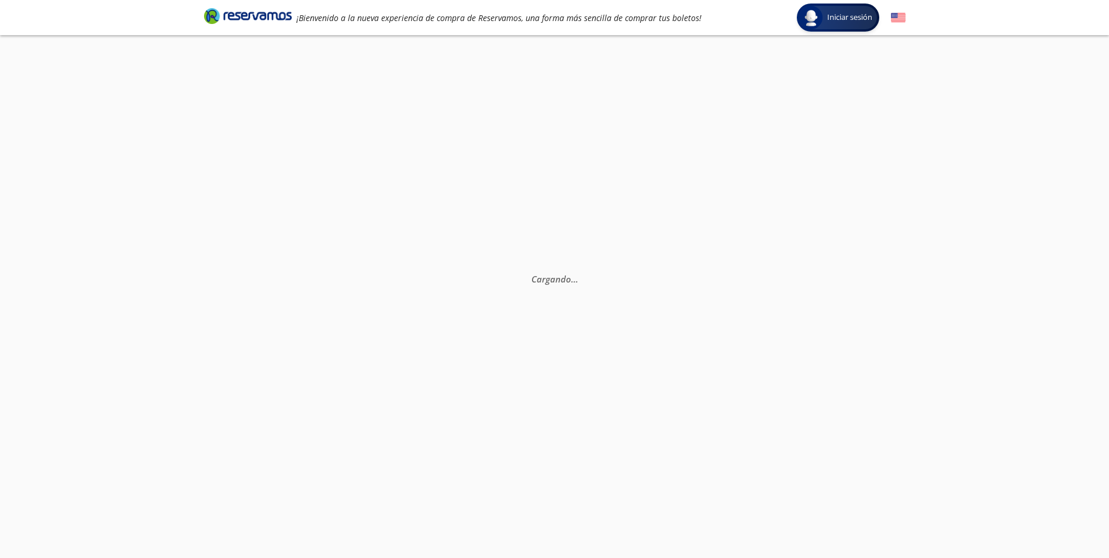
scroll to position [0, 0]
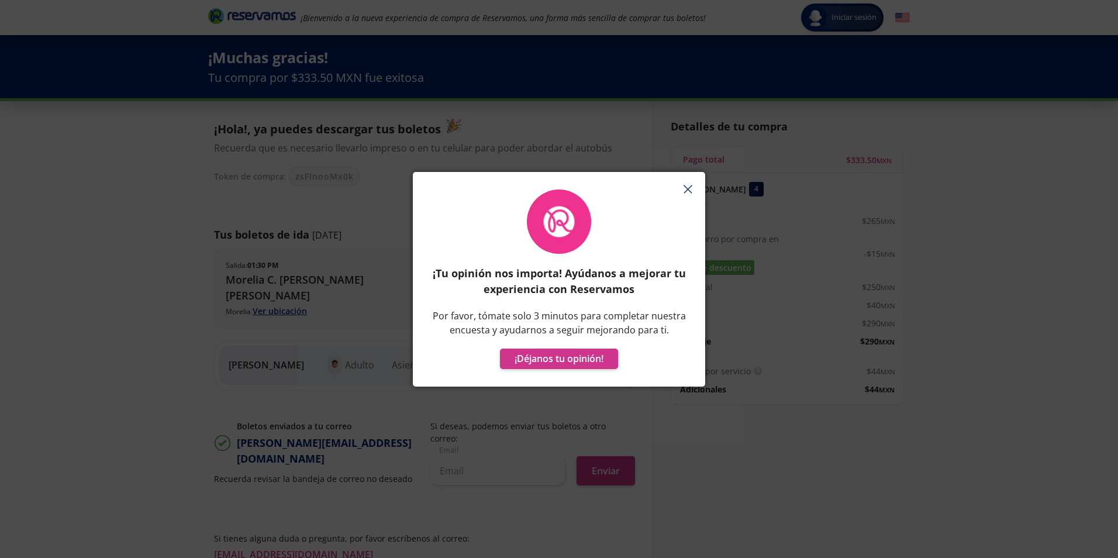
click at [680, 192] on button "button" at bounding box center [688, 190] width 18 height 18
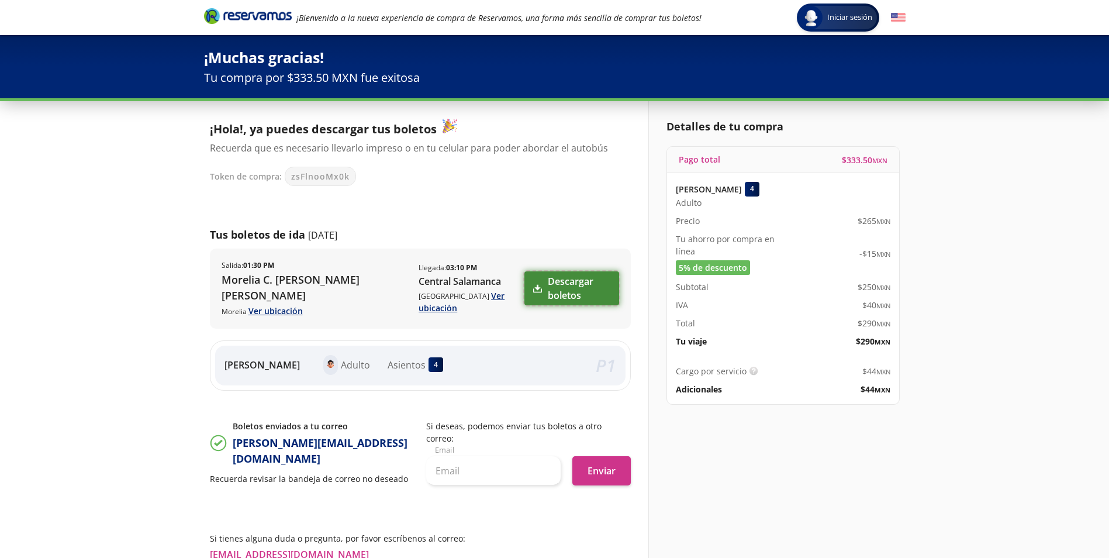
click at [562, 291] on link "Descargar boletos" at bounding box center [571, 288] width 94 height 34
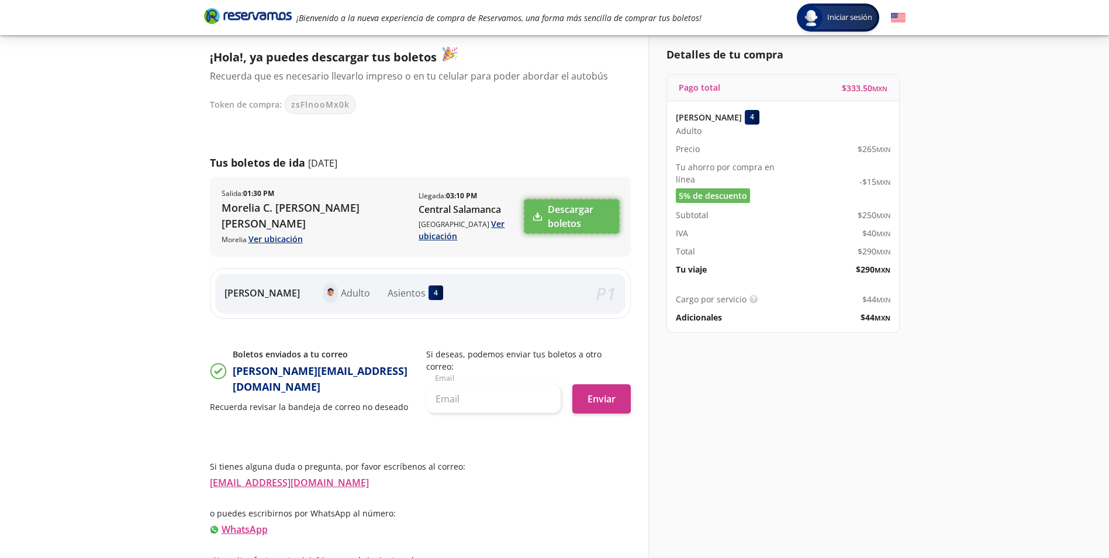
scroll to position [97, 0]
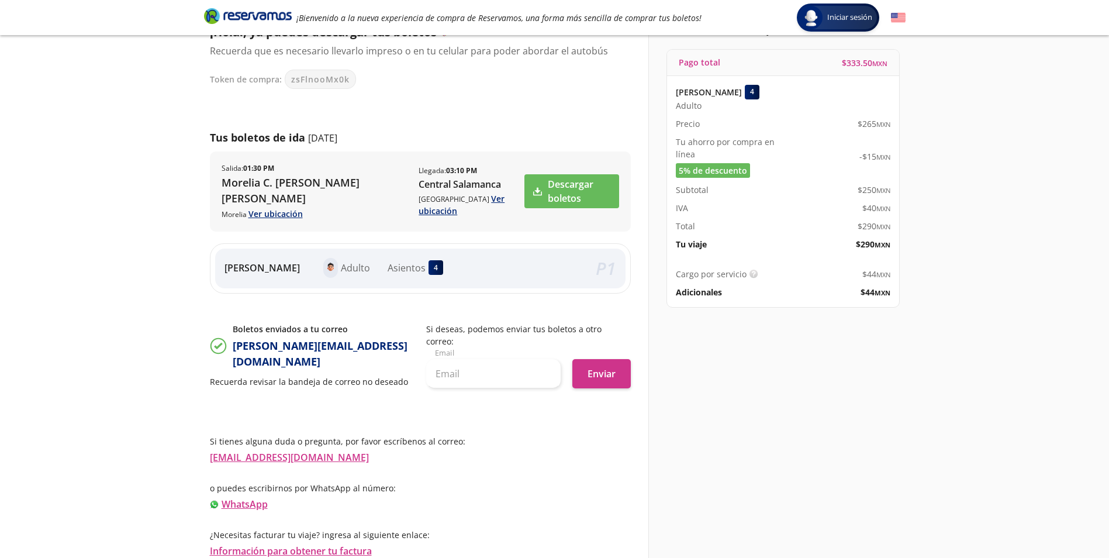
click at [391, 464] on div "Si tienes alguna duda o pregunta, por favor escríbenos al correo: [EMAIL_ADDRES…" at bounding box center [420, 496] width 421 height 123
click at [354, 554] on link "Información para obtener tu factura" at bounding box center [291, 550] width 162 height 13
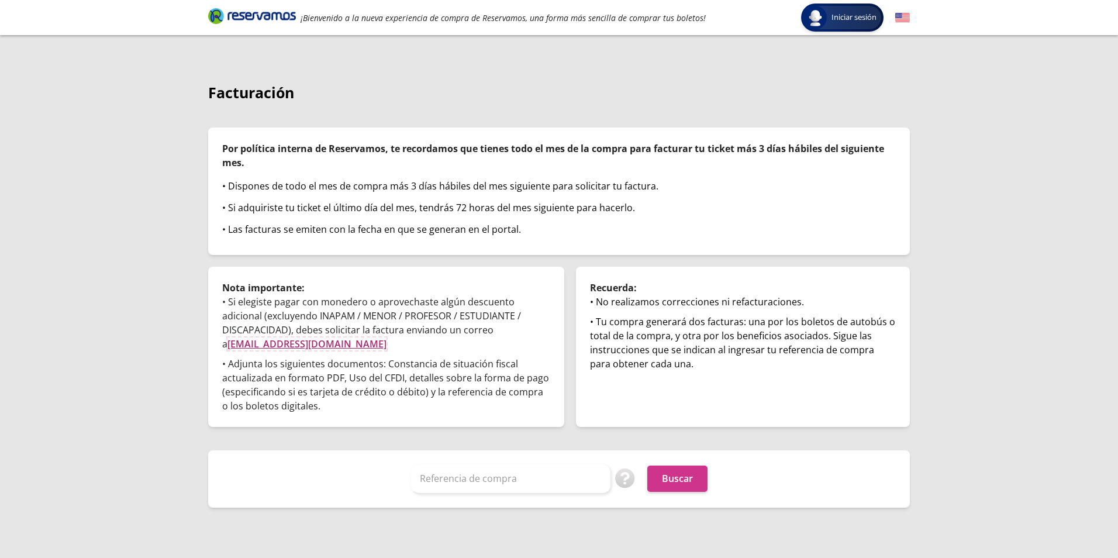
click at [288, 346] on link "[EMAIL_ADDRESS][DOMAIN_NAME]" at bounding box center [306, 343] width 159 height 13
click at [469, 478] on input "Referencia de compra" at bounding box center [510, 478] width 199 height 29
click at [451, 400] on p "• Adjunta los siguientes documentos: Constancia de situación fiscal actualizada…" at bounding box center [386, 385] width 328 height 56
click at [480, 481] on input "Referencia de compra" at bounding box center [510, 478] width 199 height 29
click at [377, 481] on div "Referencia de compra Puedes encontrar tu referencia de compra en correo de conf…" at bounding box center [558, 478] width 673 height 29
